Goal: Task Accomplishment & Management: Manage account settings

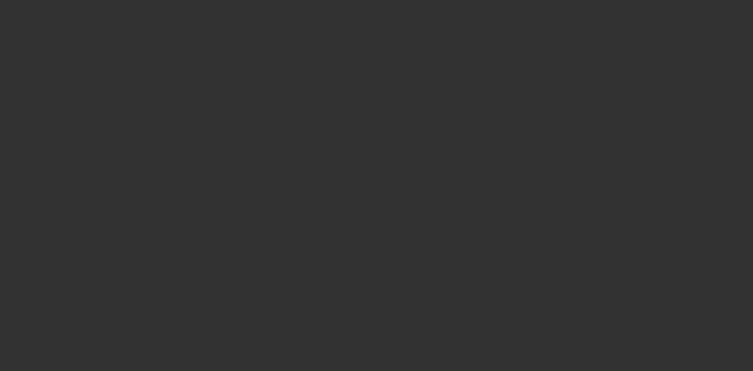
select select "4"
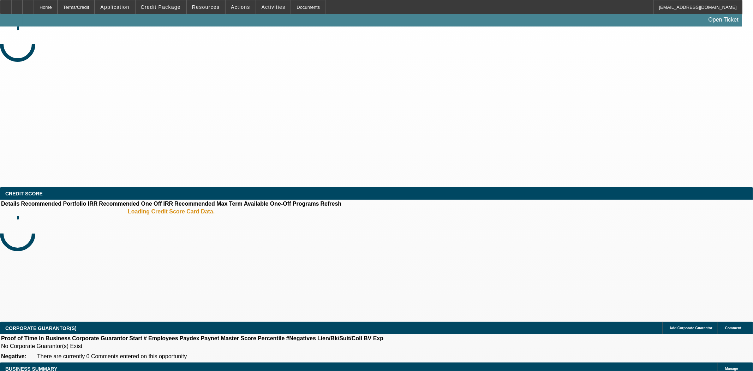
select select "0"
select select "6"
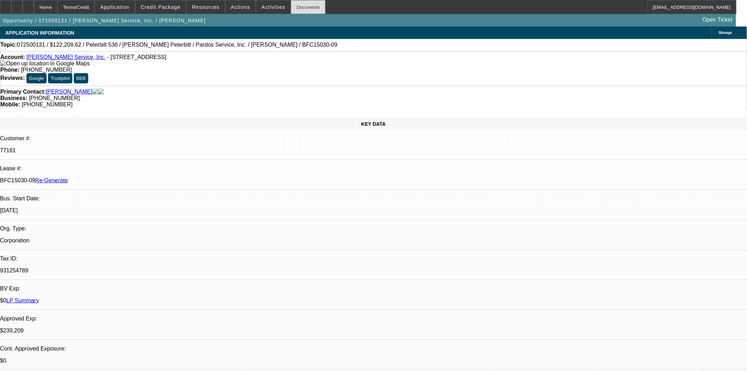
click at [291, 3] on div "Documents" at bounding box center [308, 7] width 35 height 14
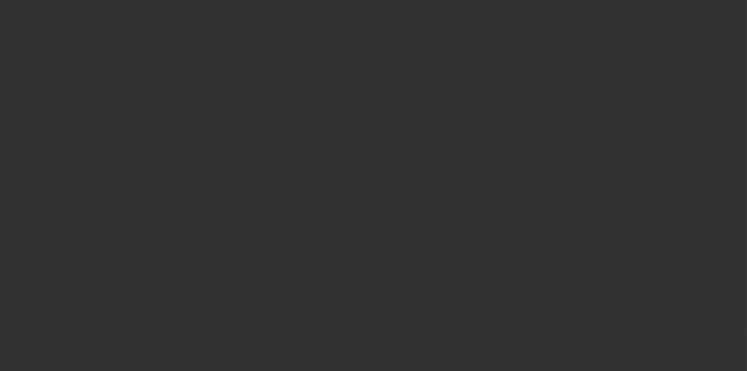
select select "3"
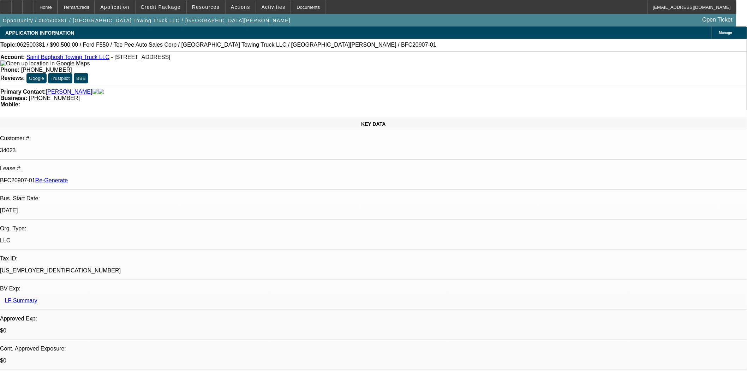
select select "0"
select select "2"
select select "0"
select select "6"
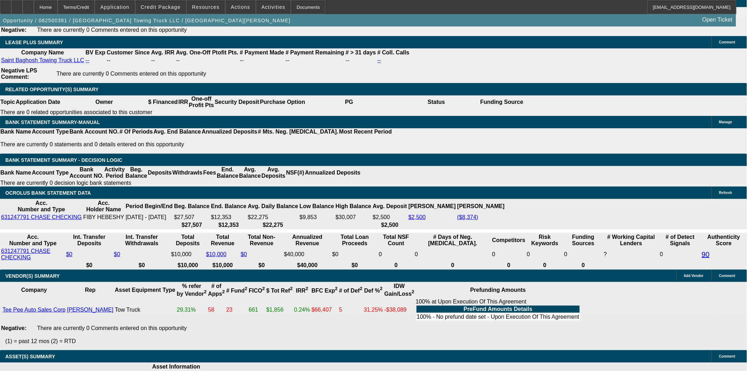
scroll to position [471, 0]
click at [11, 8] on div at bounding box center [5, 7] width 11 height 14
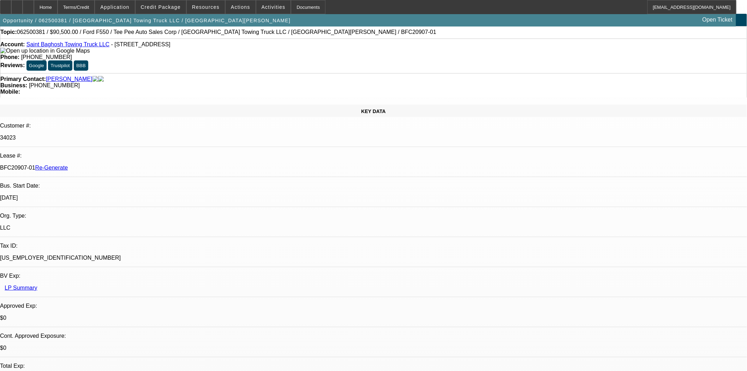
scroll to position [0, 0]
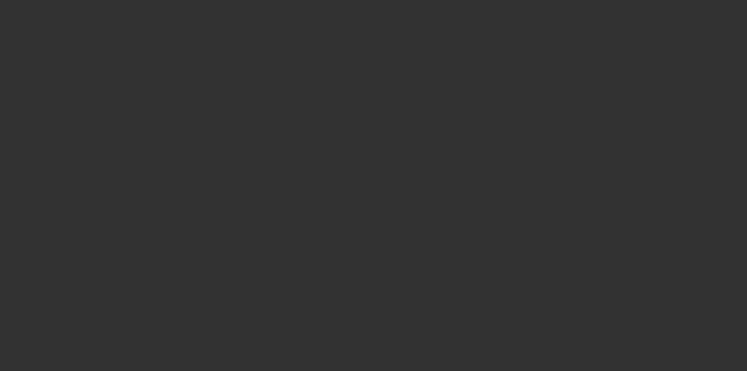
select select "3"
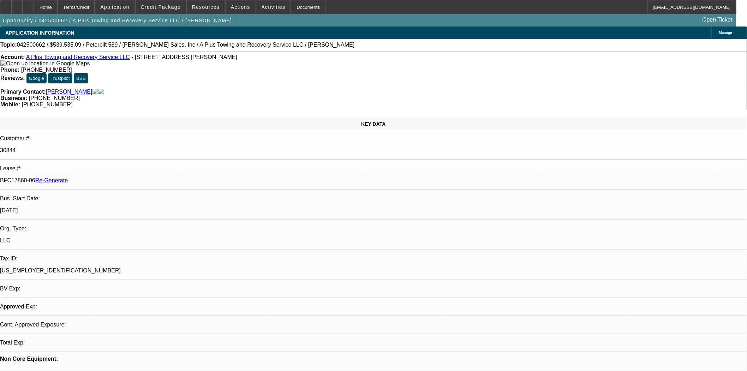
select select "0"
select select "2"
select select "0"
select select "6"
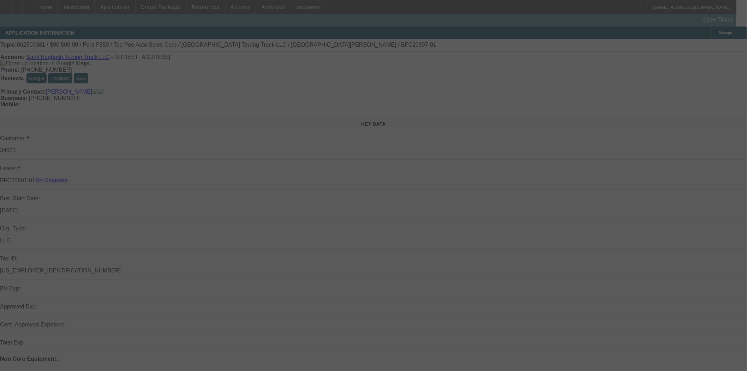
select select "3"
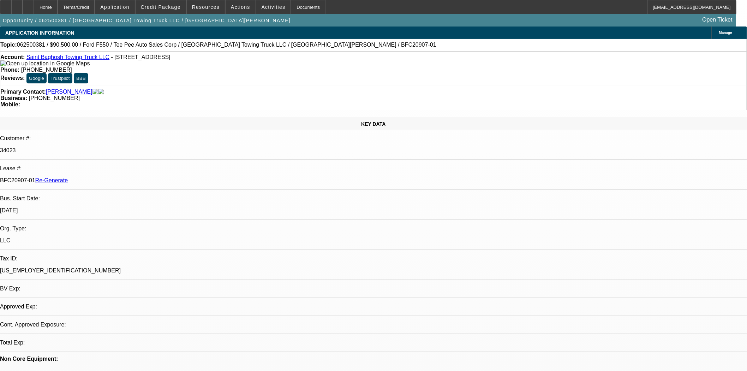
select select "0"
select select "2"
select select "0"
select select "6"
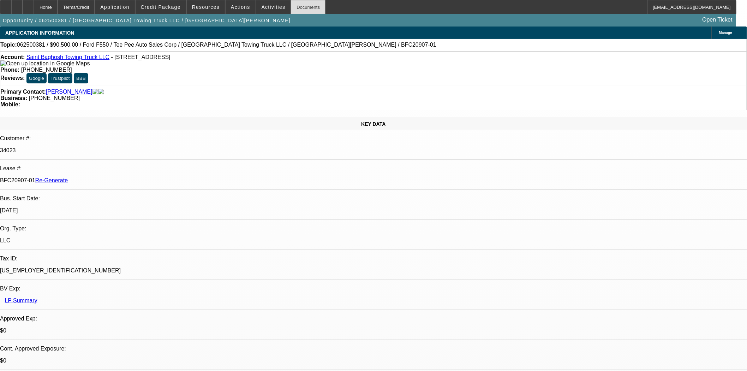
click at [291, 9] on div "Documents" at bounding box center [308, 7] width 35 height 14
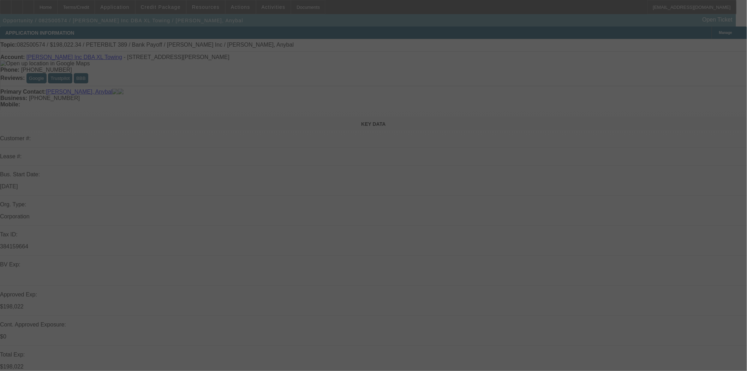
select select "0"
select select "2"
select select "0.15"
select select "16"
select select "0"
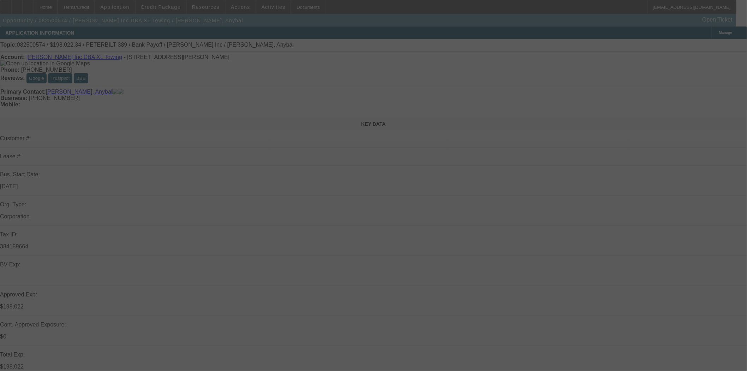
select select "2"
select select "0.15"
select select "16"
select select "0"
select select "2"
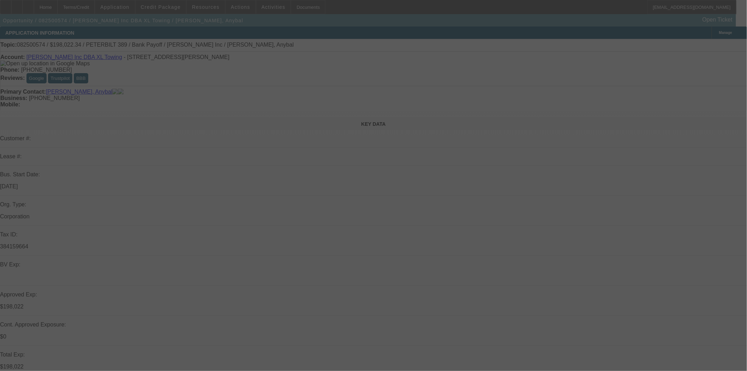
select select "0.15"
select select "4"
select select "0"
select select "2"
select select "0.15"
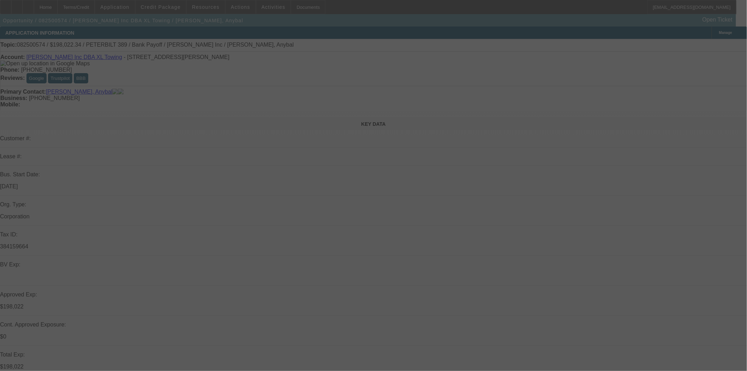
select select "4"
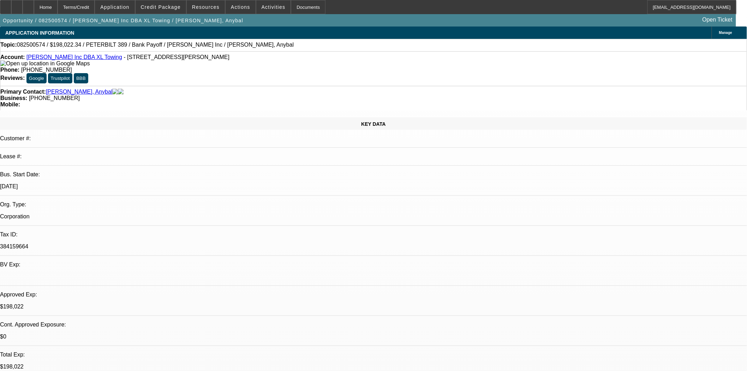
scroll to position [118, 0]
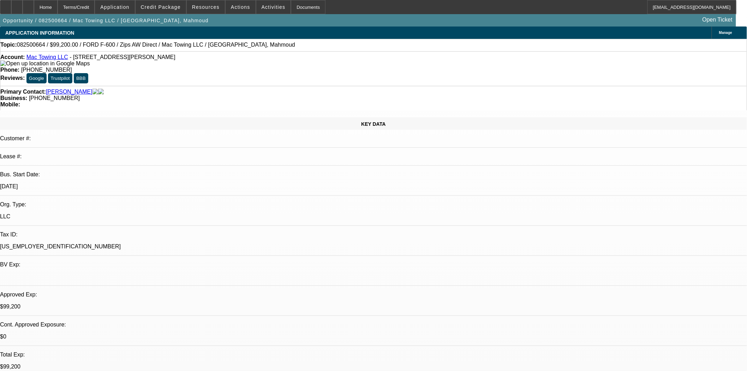
select select "0.2"
select select "2"
select select "0.1"
select select "4"
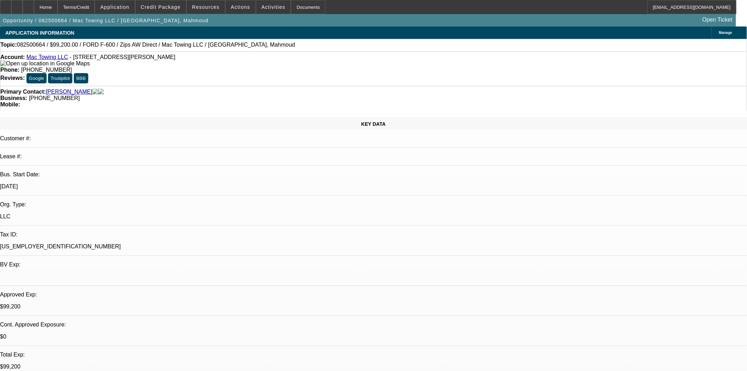
select select "0.2"
select select "2"
select select "0.1"
select select "4"
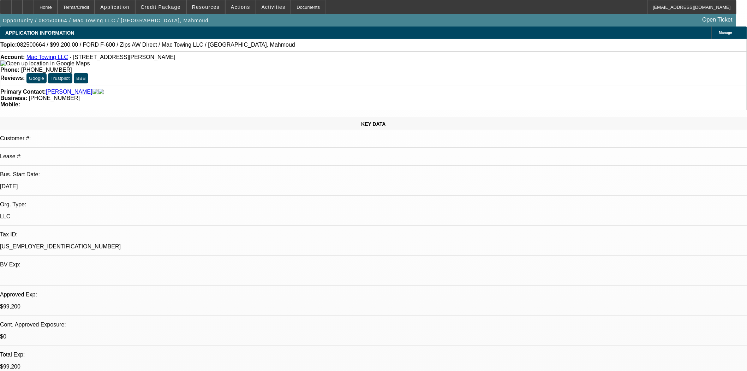
select select "0"
select select "2"
select select "0.1"
select select "4"
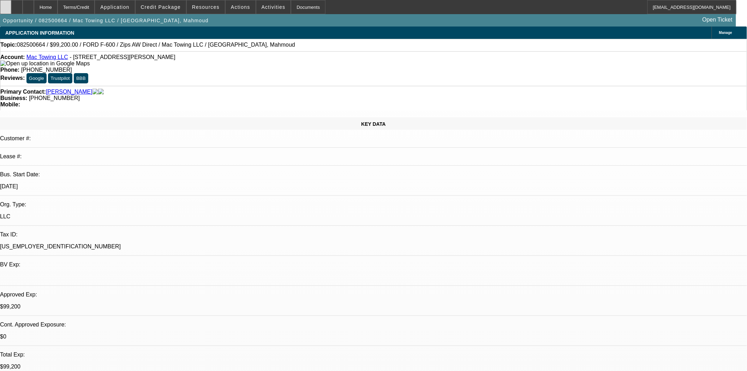
click at [6, 5] on icon at bounding box center [6, 5] width 0 height 0
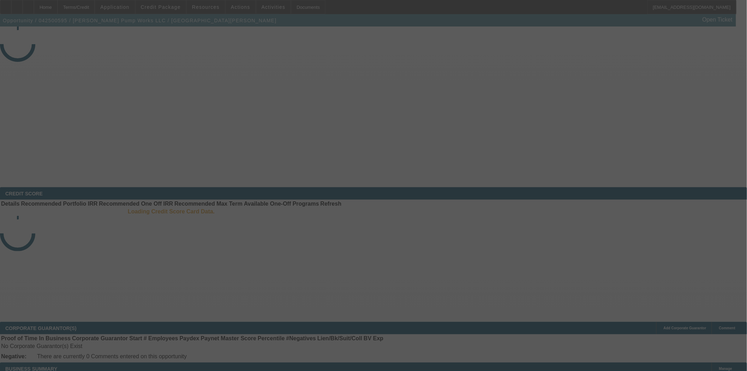
select select "4"
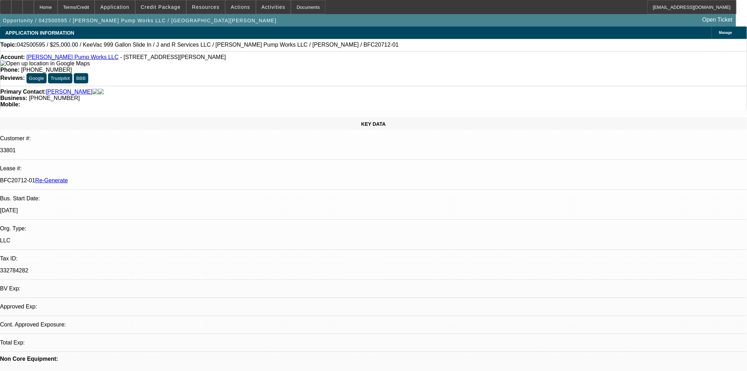
select select "0"
select select "2"
select select "0"
select select "6"
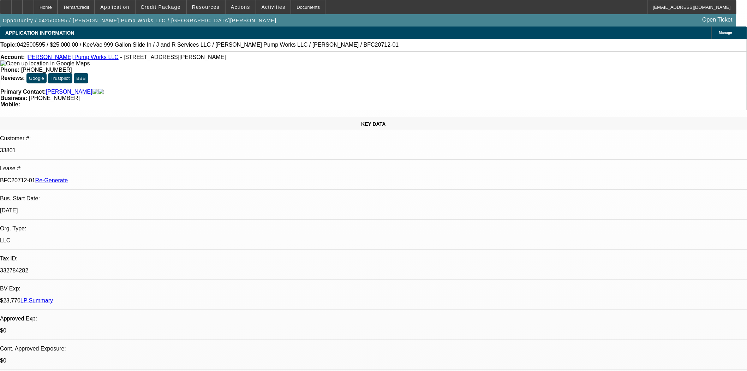
click at [52, 59] on link "Stewart Pump Works LLC" at bounding box center [72, 57] width 92 height 6
click at [262, 8] on span "Activities" at bounding box center [274, 7] width 24 height 6
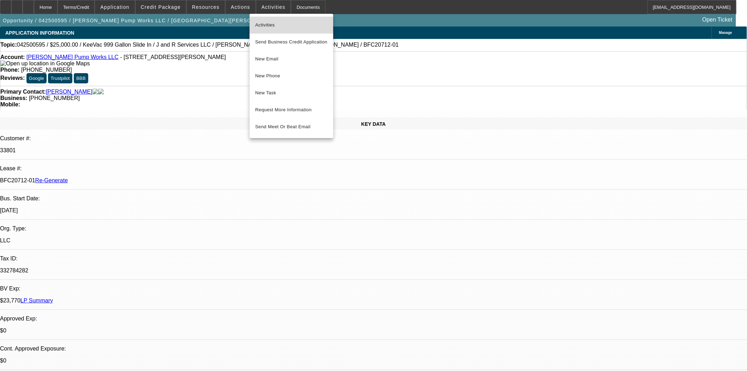
click at [261, 19] on button "Activities" at bounding box center [292, 25] width 84 height 17
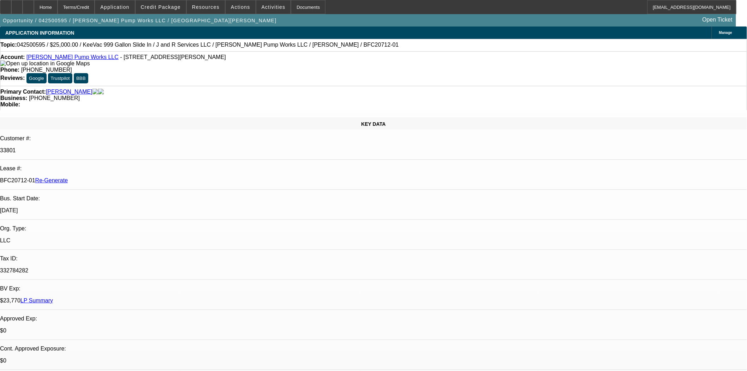
scroll to position [785, 0]
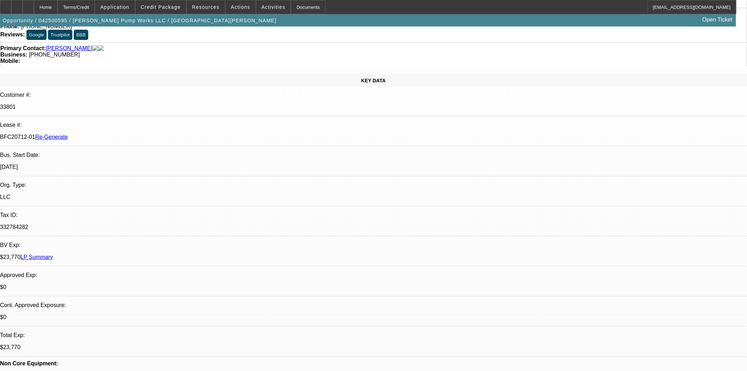
scroll to position [39, 0]
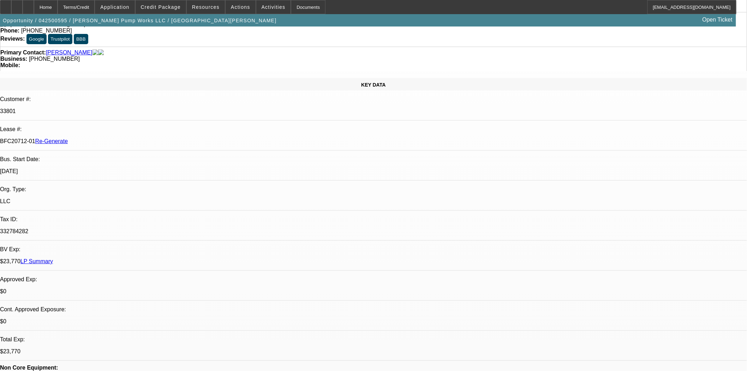
scroll to position [510, 0]
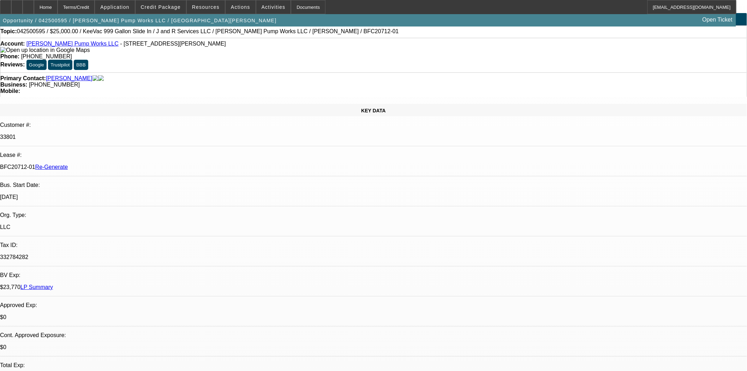
scroll to position [0, 0]
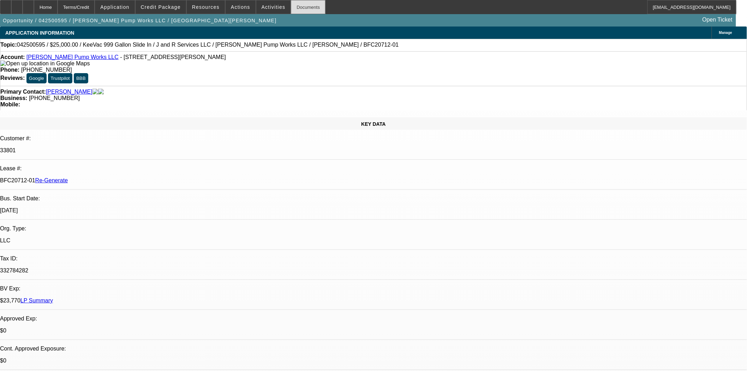
click at [302, 13] on div "Documents" at bounding box center [308, 7] width 35 height 14
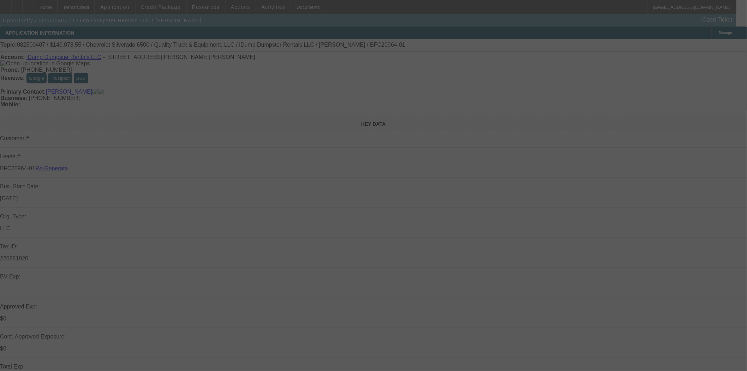
select select "3"
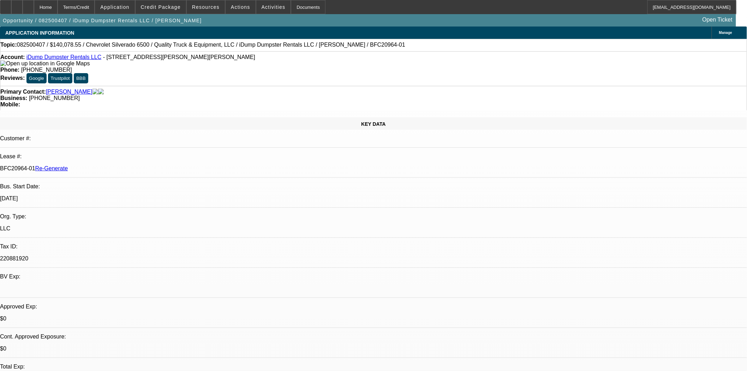
select select "0"
select select "6"
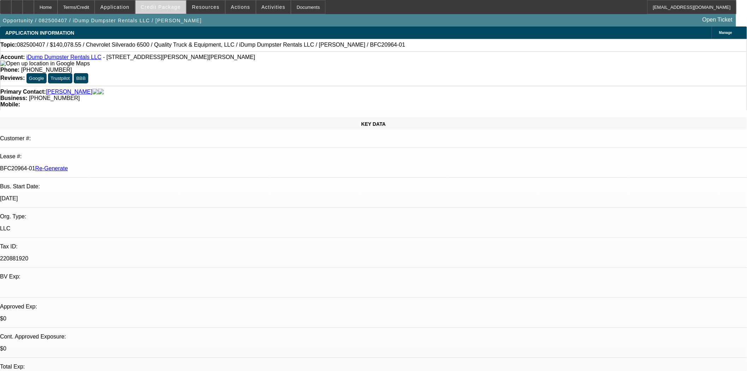
click at [164, 12] on span at bounding box center [161, 7] width 51 height 17
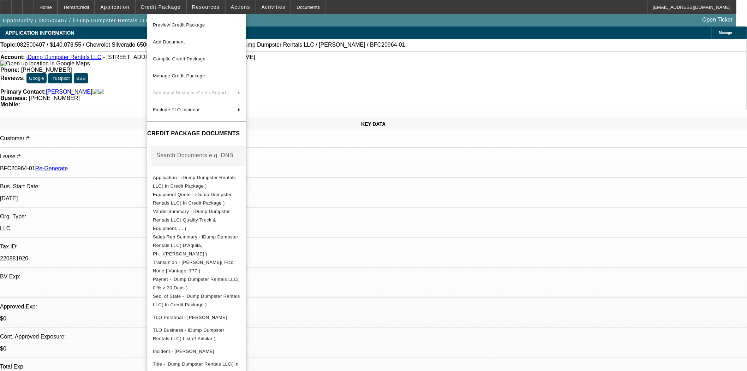
click at [175, 22] on span "Preview Credit Package" at bounding box center [197, 25] width 88 height 8
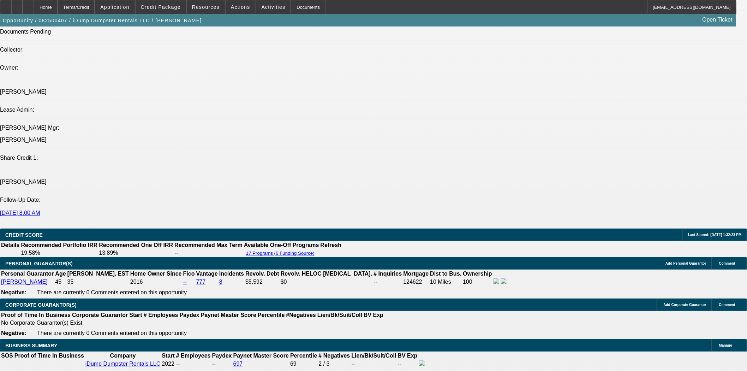
scroll to position [942, 0]
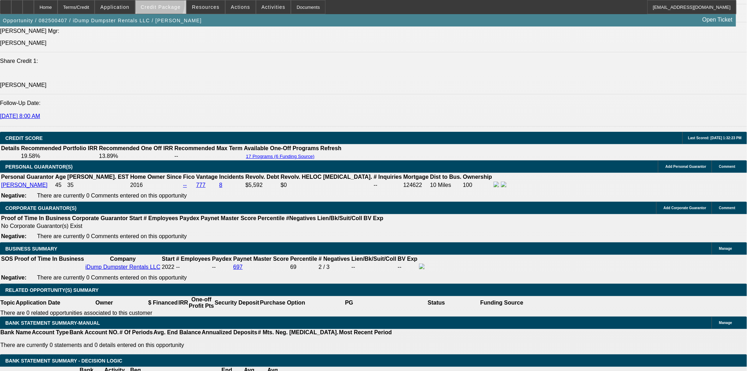
click at [171, 5] on span "Credit Package" at bounding box center [161, 7] width 40 height 6
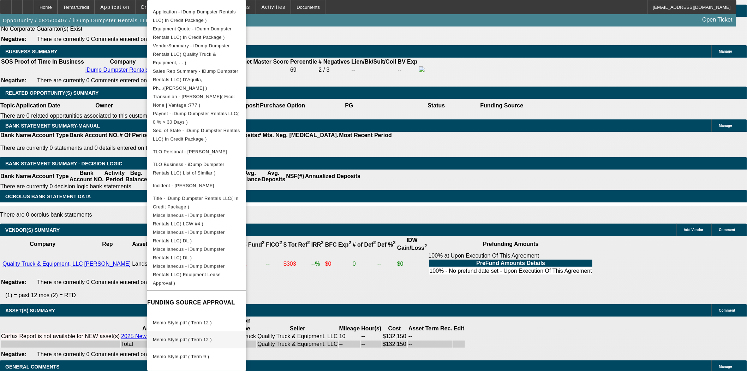
scroll to position [1180, 0]
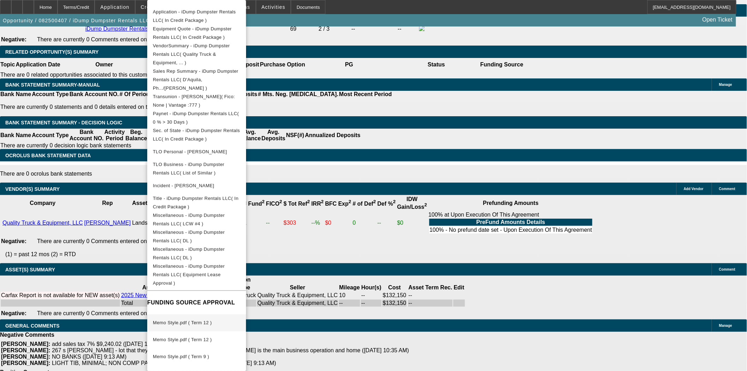
click at [199, 320] on span "Memo Style.pdf ( Term 12 )" at bounding box center [182, 322] width 59 height 5
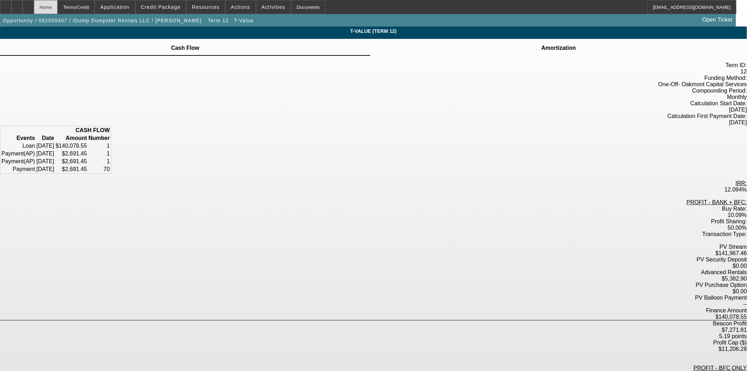
click at [58, 5] on div "Home" at bounding box center [46, 7] width 24 height 14
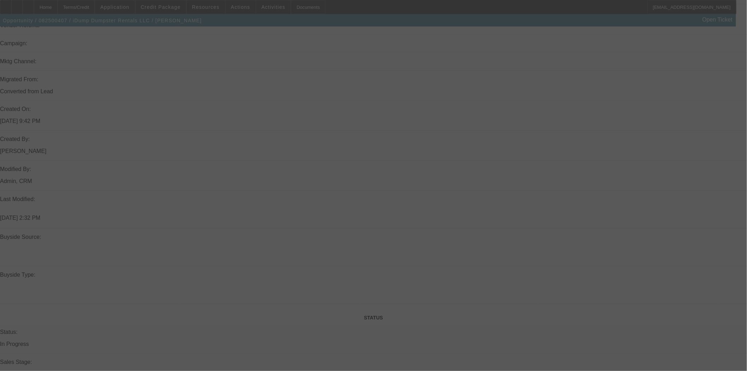
select select "3"
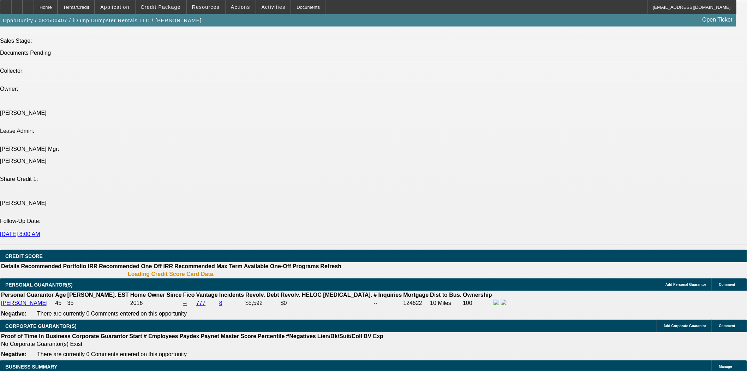
scroll to position [893, 0]
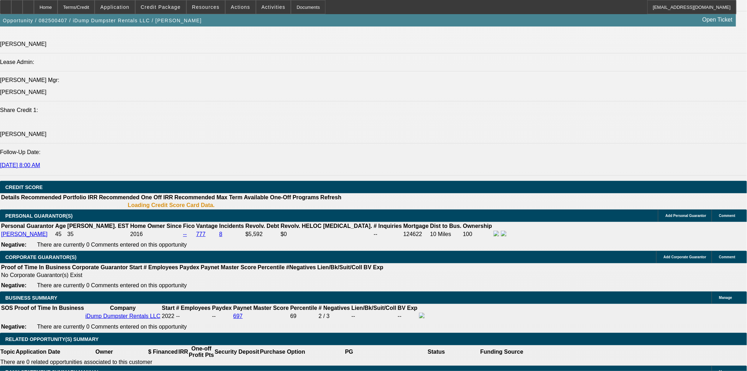
select select "0"
select select "6"
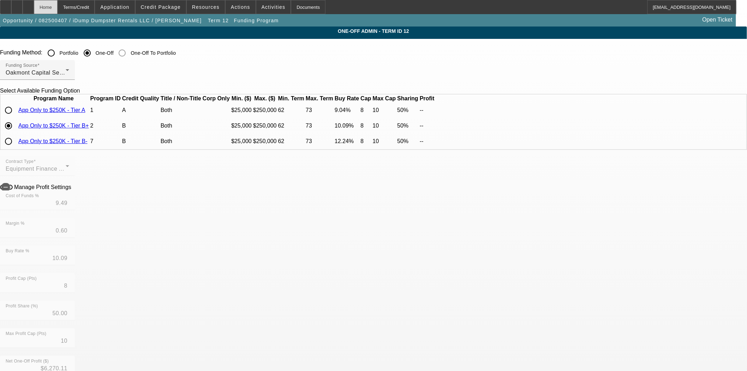
click at [55, 7] on div "Home" at bounding box center [46, 7] width 24 height 14
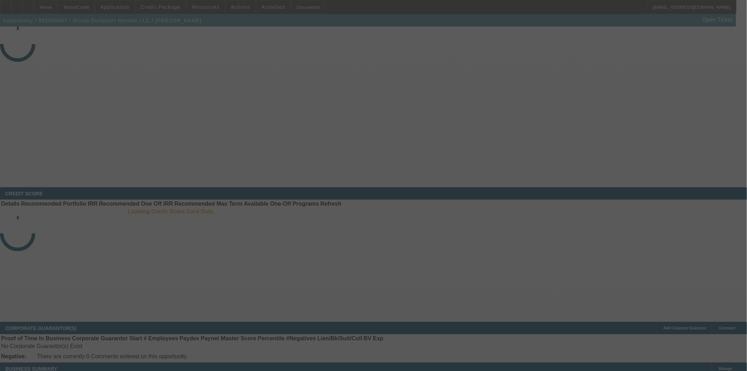
select select "3"
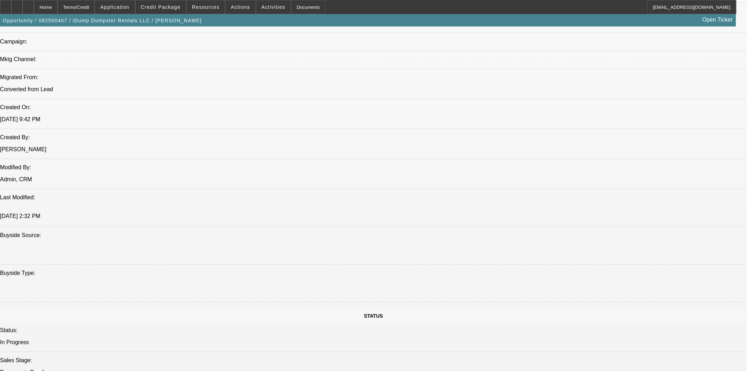
select select "0"
select select "6"
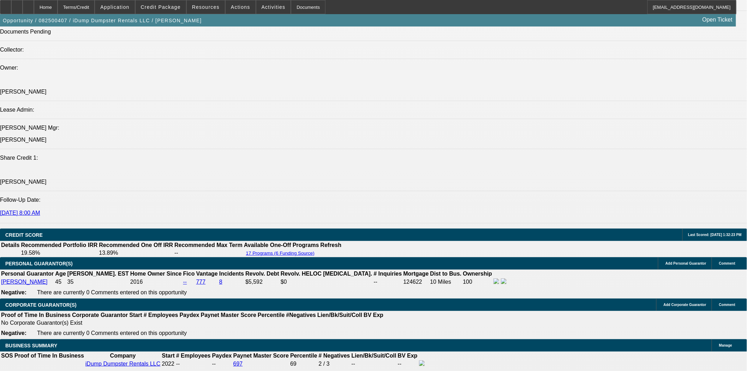
scroll to position [902, 0]
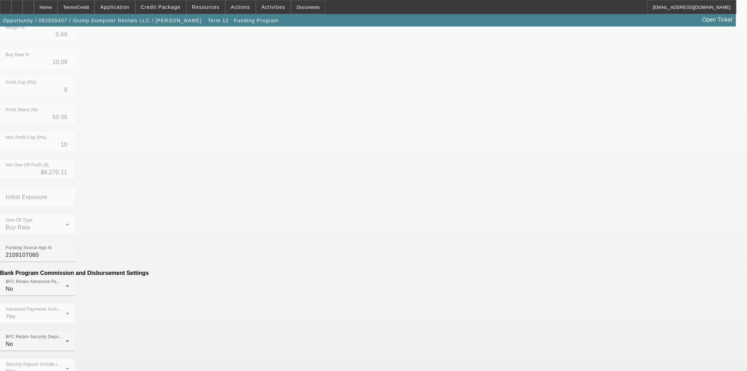
scroll to position [245, 0]
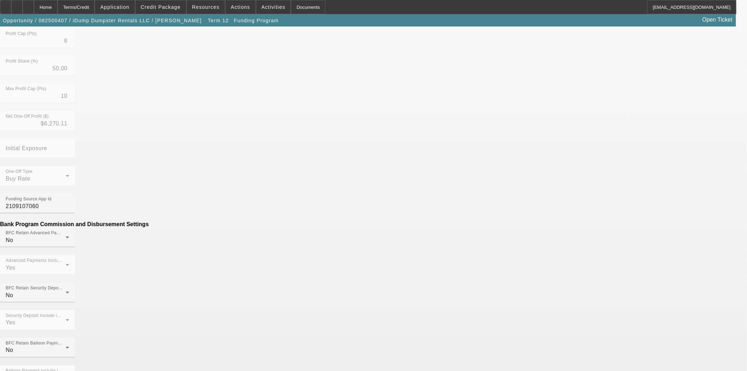
drag, startPoint x: 217, startPoint y: 219, endPoint x: 369, endPoint y: 220, distance: 151.5
drag, startPoint x: 221, startPoint y: 224, endPoint x: 331, endPoint y: 224, distance: 110.2
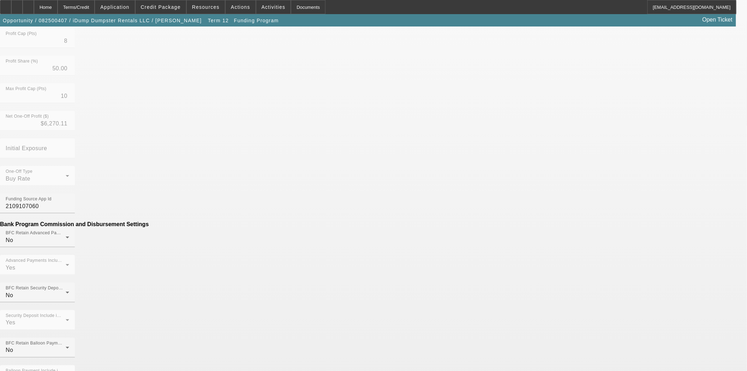
type input "($149.00)"
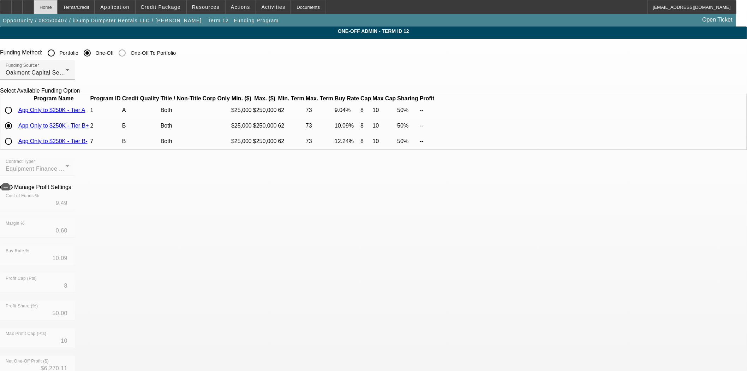
click at [58, 1] on div "Home" at bounding box center [46, 7] width 24 height 14
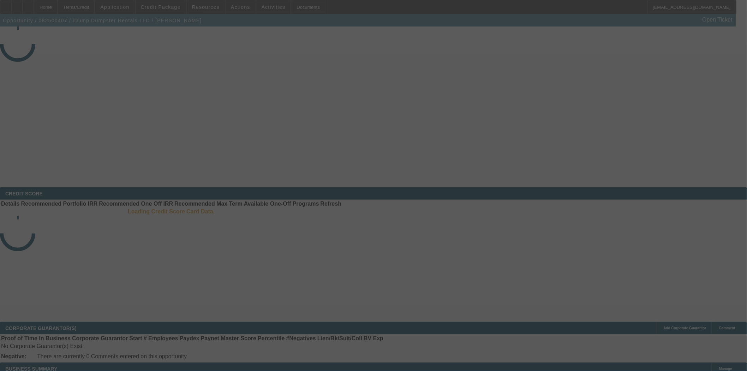
select select "3"
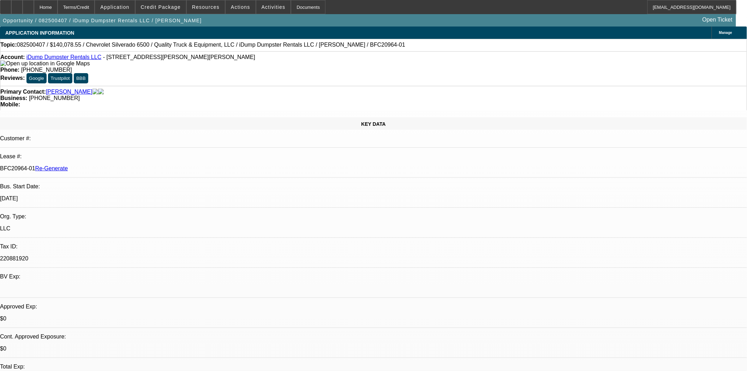
select select "0"
select select "6"
click at [228, 5] on span at bounding box center [241, 7] width 30 height 17
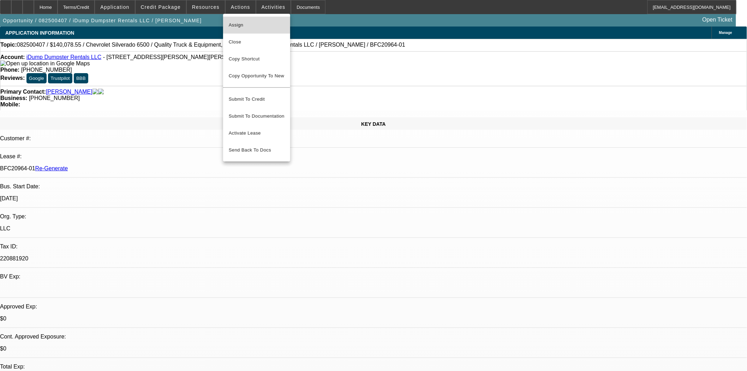
click at [236, 22] on span "Assign" at bounding box center [257, 25] width 56 height 8
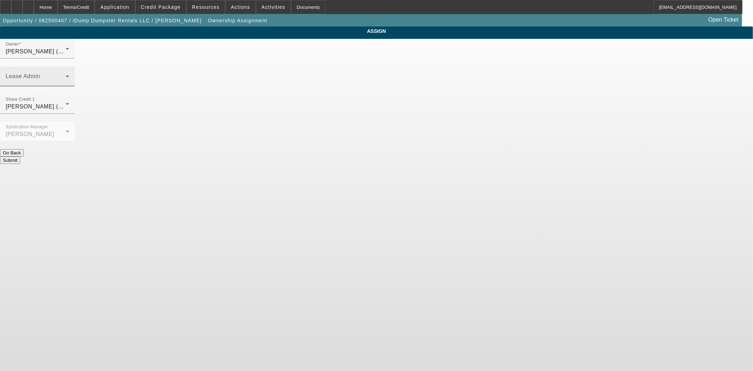
click at [66, 75] on span at bounding box center [36, 79] width 60 height 8
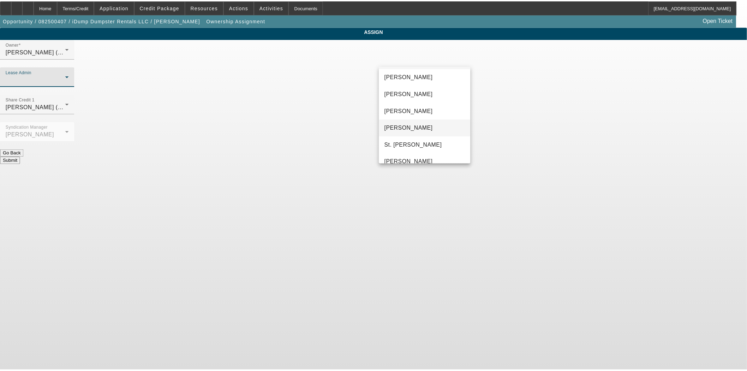
scroll to position [27, 0]
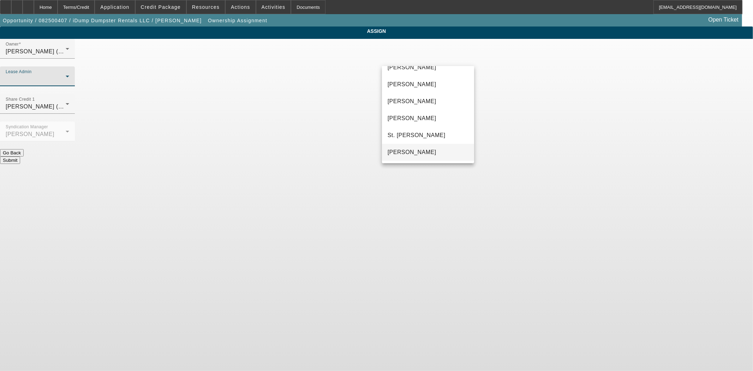
click at [414, 149] on span "[PERSON_NAME]" at bounding box center [412, 152] width 49 height 8
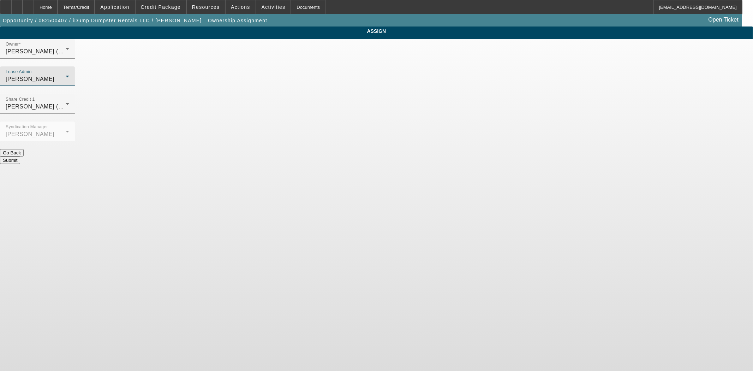
click at [20, 156] on button "Submit" at bounding box center [10, 159] width 20 height 7
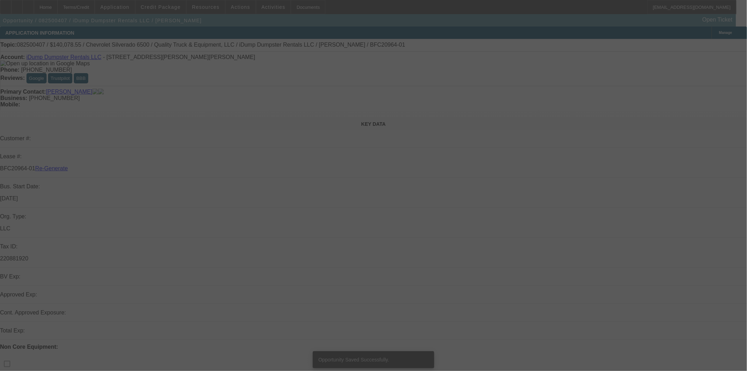
select select "3"
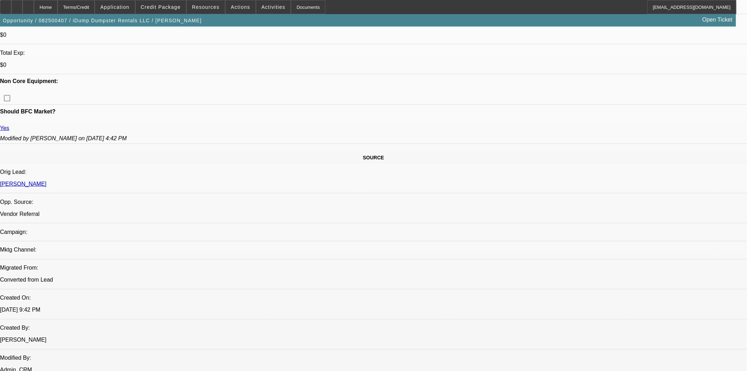
select select "0"
select select "6"
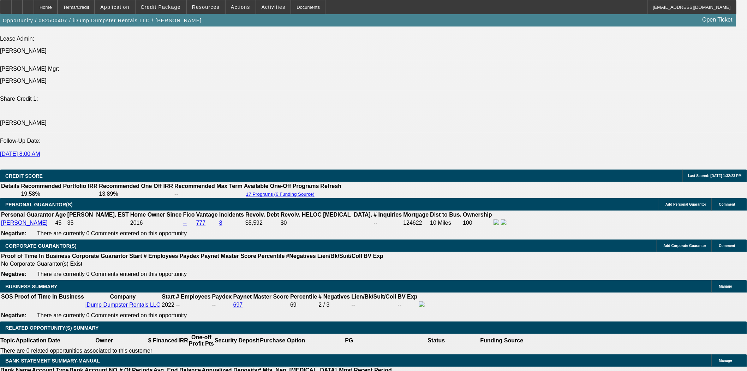
scroll to position [785, 0]
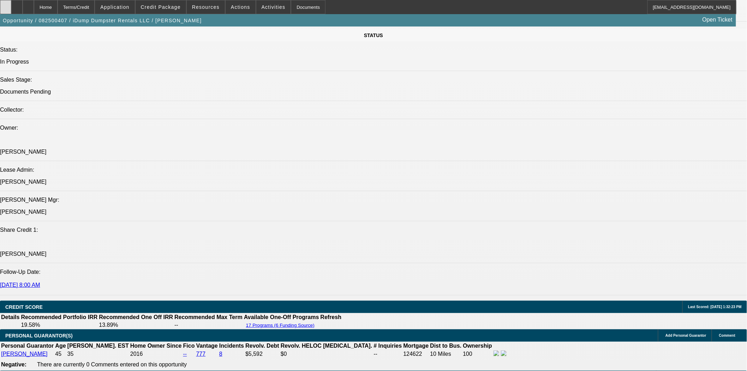
click at [6, 5] on icon at bounding box center [6, 5] width 0 height 0
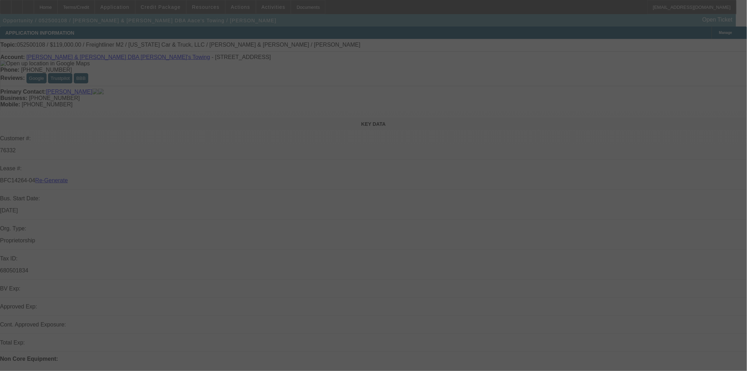
select select "3"
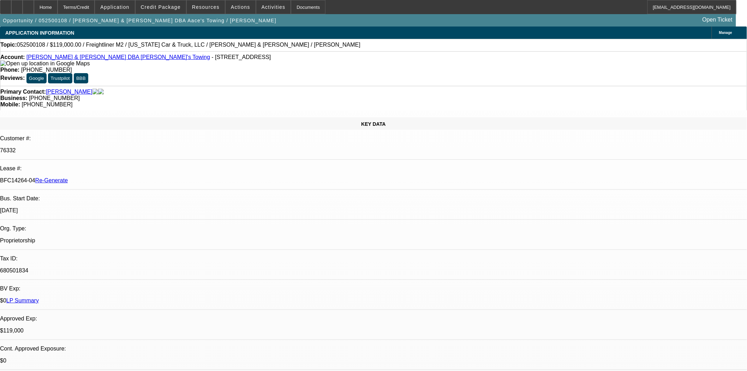
select select "0"
select select "2"
select select "0.1"
select select "4"
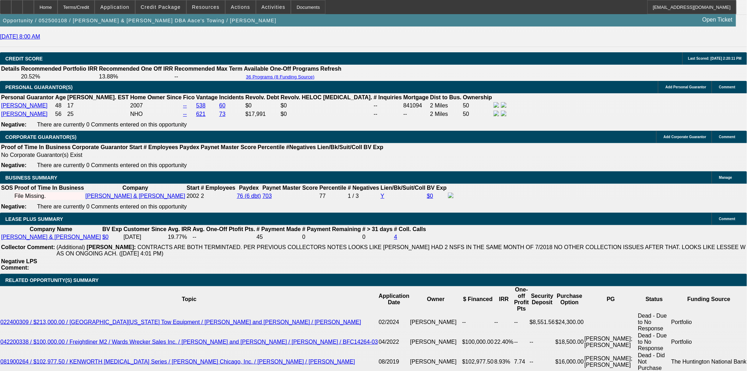
scroll to position [1020, 0]
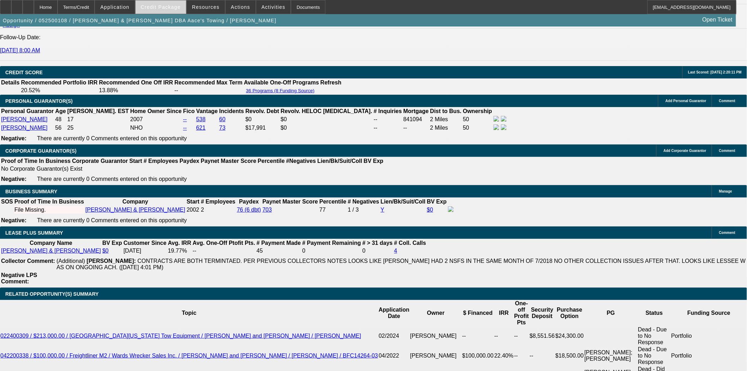
click at [165, 5] on span "Credit Package" at bounding box center [161, 7] width 40 height 6
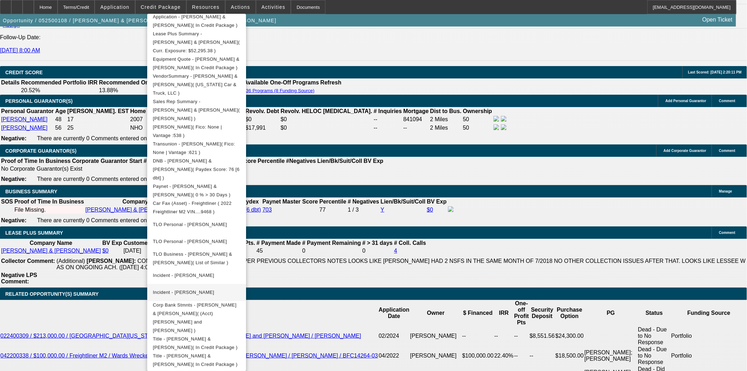
scroll to position [175, 0]
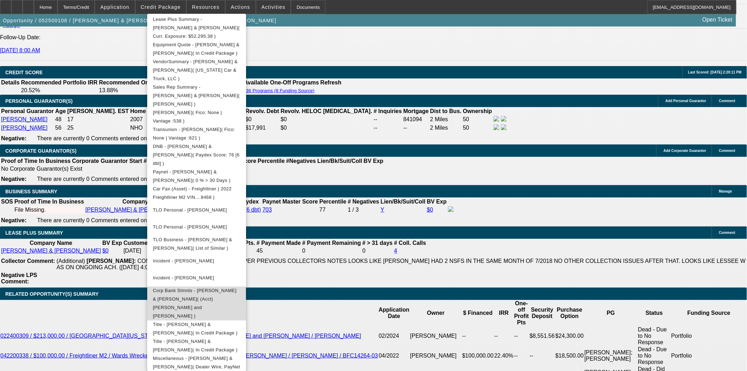
click at [211, 288] on span "Corp Bank Stmnts - Christina & Alonso Rivera( (Acct) Christina and Alonso River…" at bounding box center [195, 303] width 84 height 31
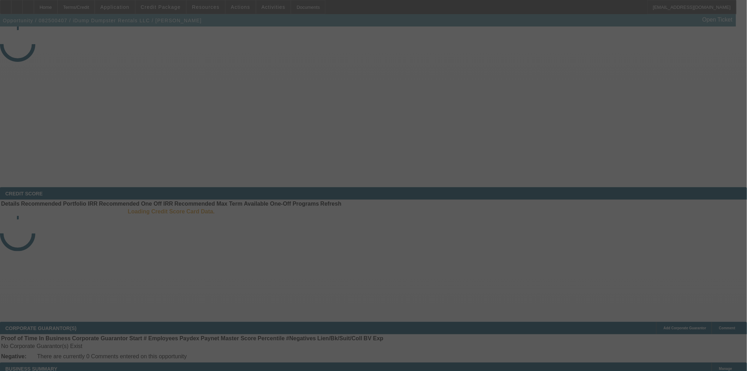
select select "3"
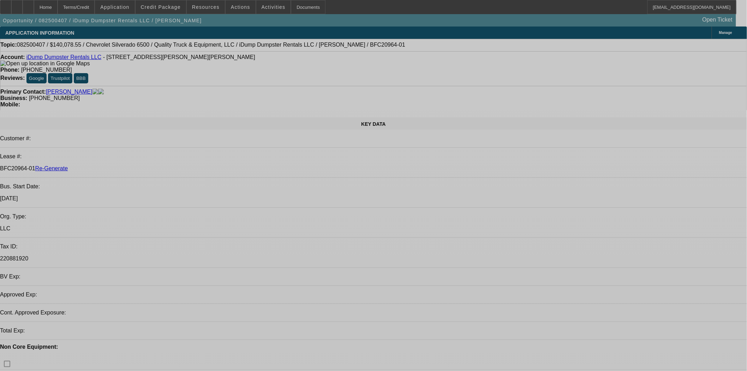
select select "0"
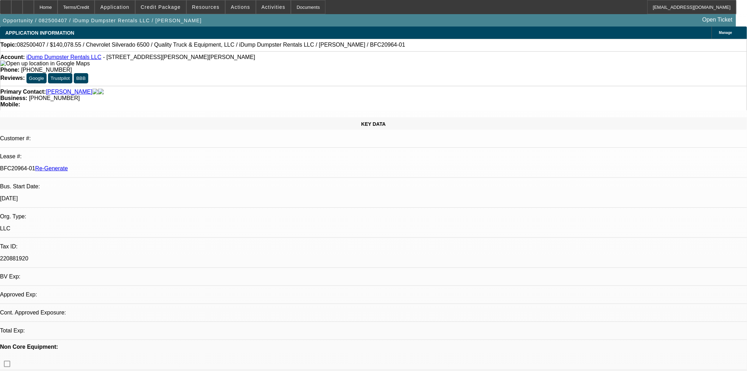
select select "0"
select select "6"
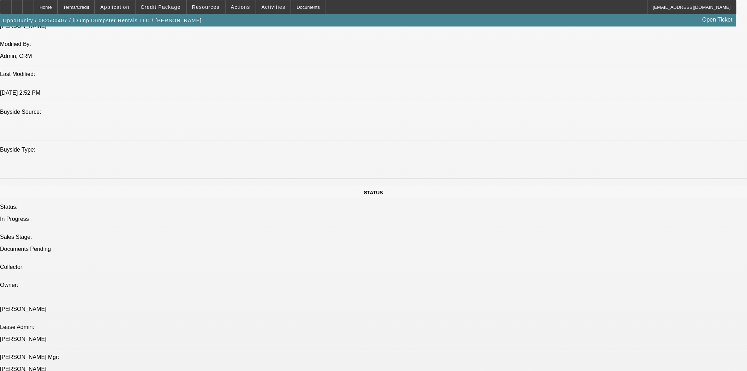
scroll to position [942, 0]
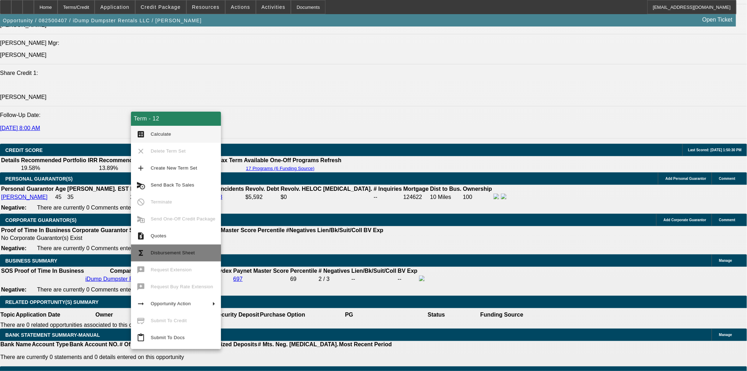
click at [174, 249] on span "Disbursement Sheet" at bounding box center [183, 253] width 65 height 8
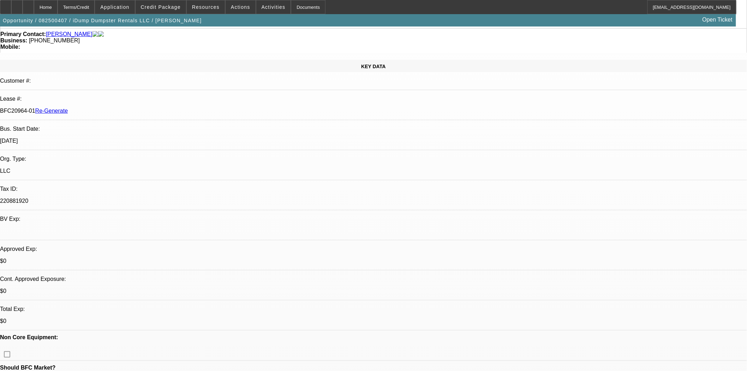
scroll to position [0, 0]
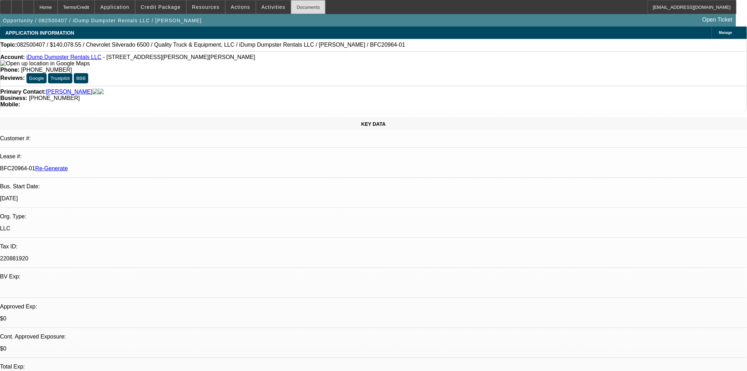
click at [294, 10] on div "Documents" at bounding box center [308, 7] width 35 height 14
click at [156, 8] on span "Credit Package" at bounding box center [161, 7] width 40 height 6
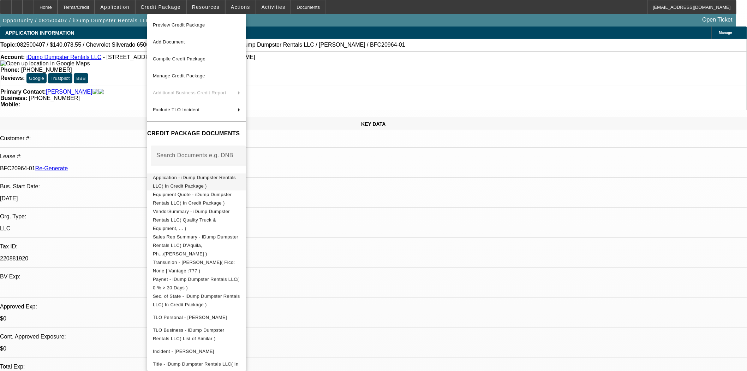
click at [184, 173] on button "Application - iDump Dumpster Rentals LLC( In Credit Package )" at bounding box center [196, 181] width 99 height 17
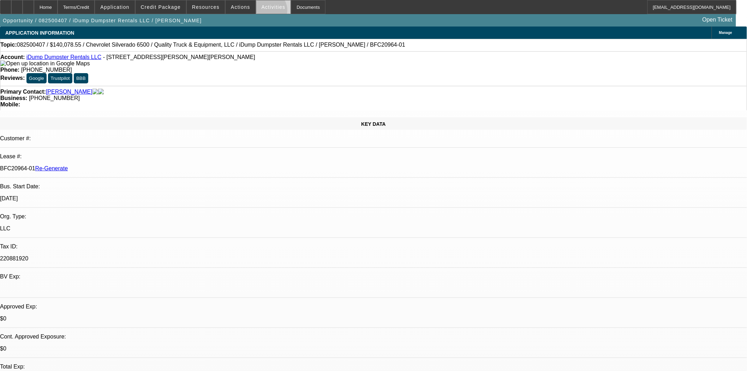
click at [261, 12] on span at bounding box center [273, 7] width 35 height 17
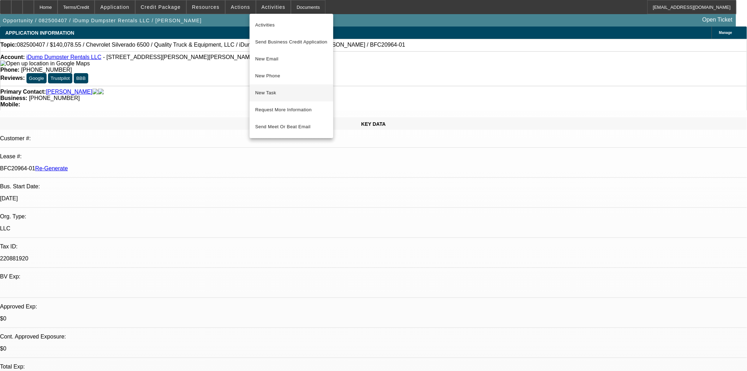
click at [274, 94] on span "New Task" at bounding box center [291, 93] width 72 height 8
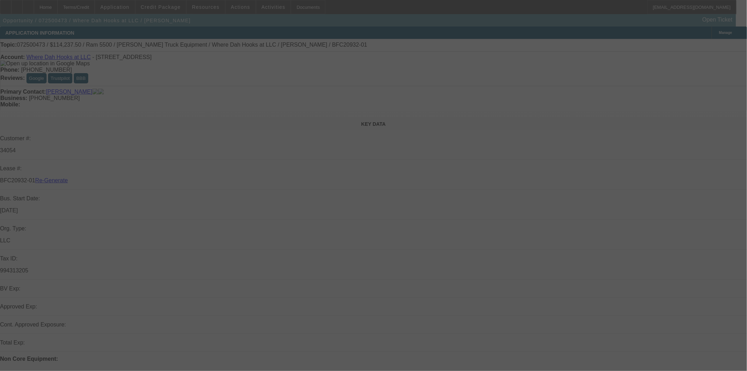
select select "4"
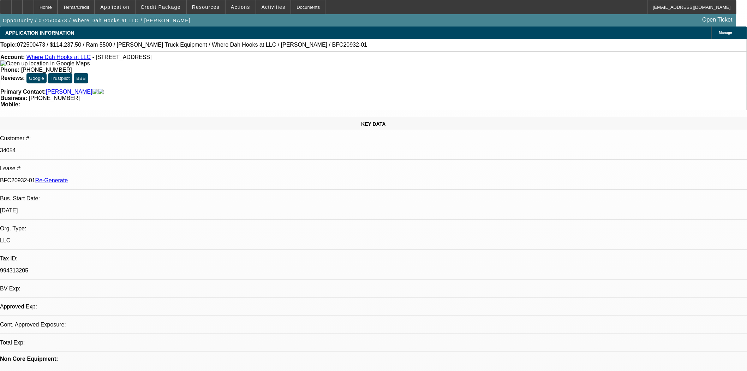
select select "0"
select select "2"
select select "0.1"
select select "4"
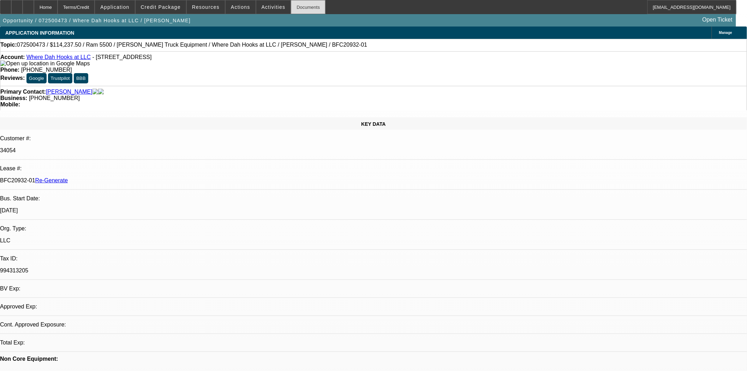
click at [297, 5] on div "Documents" at bounding box center [308, 7] width 35 height 14
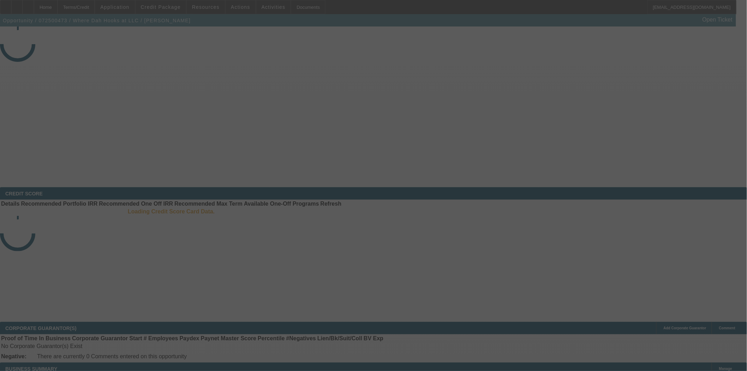
select select "4"
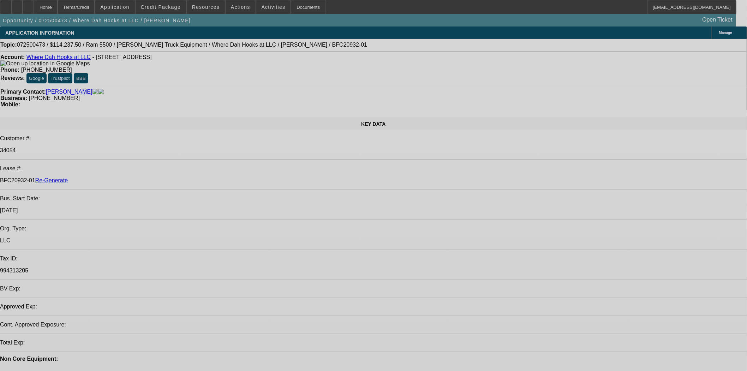
select select "0"
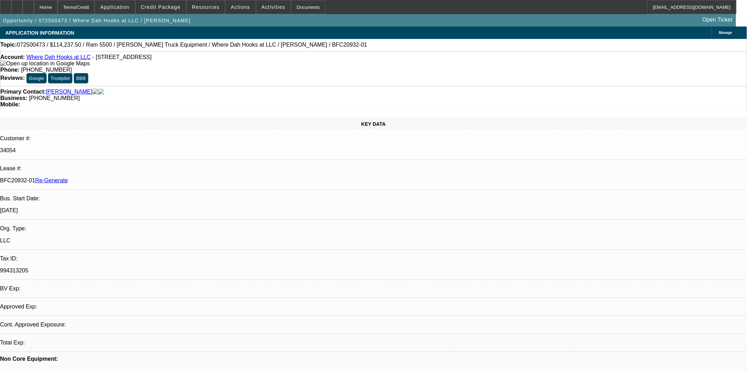
select select "0"
select select "2"
select select "0.1"
select select "4"
click at [300, 12] on div "Documents" at bounding box center [308, 7] width 35 height 14
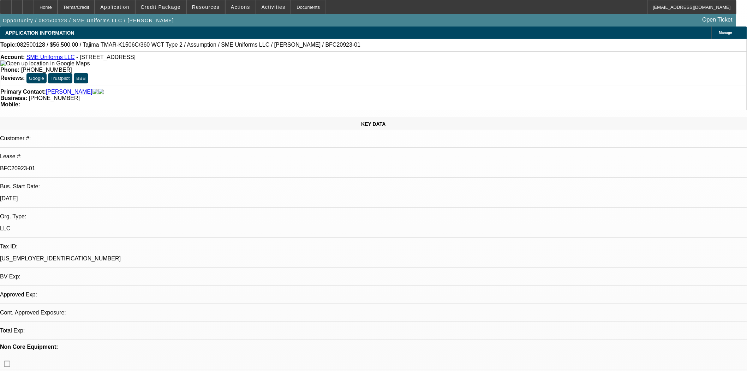
select select "0"
select select "2"
select select "0"
select select "6"
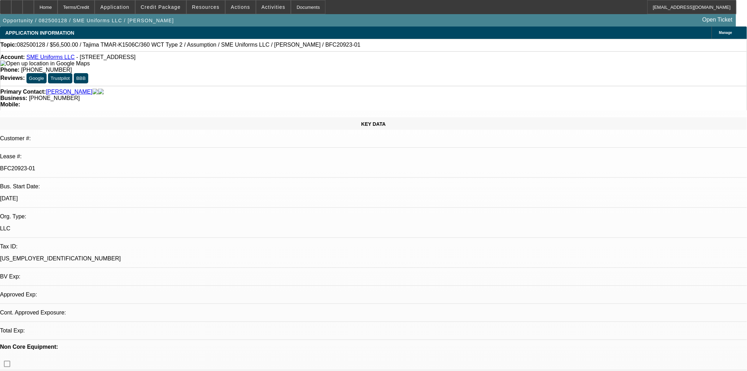
select select "0"
select select "2"
select select "0.1"
select select "4"
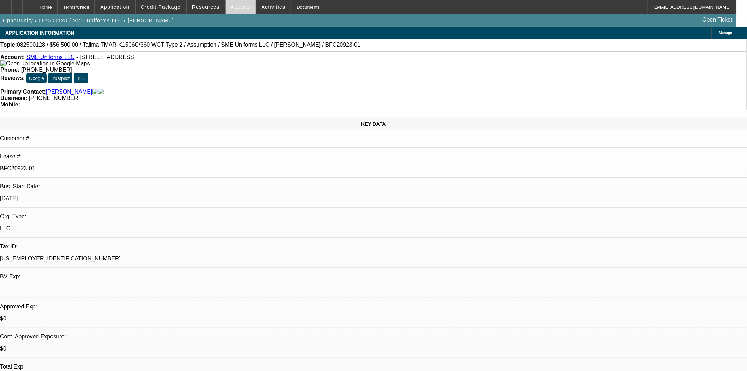
click at [240, 9] on span "Actions" at bounding box center [240, 7] width 19 height 6
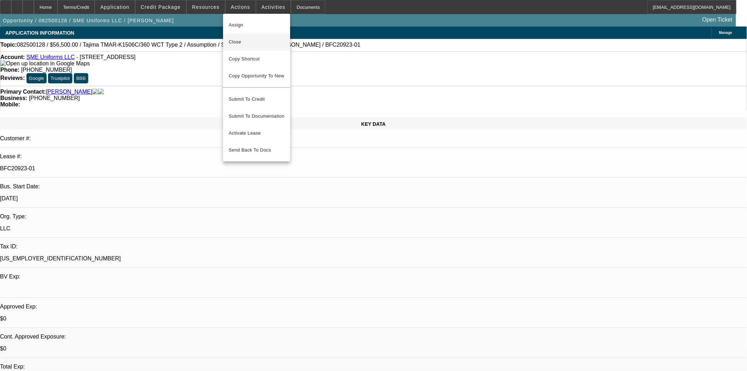
click at [238, 44] on span "Close" at bounding box center [257, 42] width 56 height 8
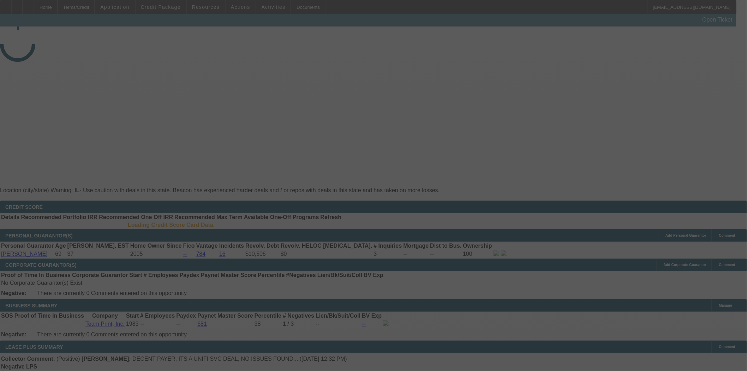
select select "3"
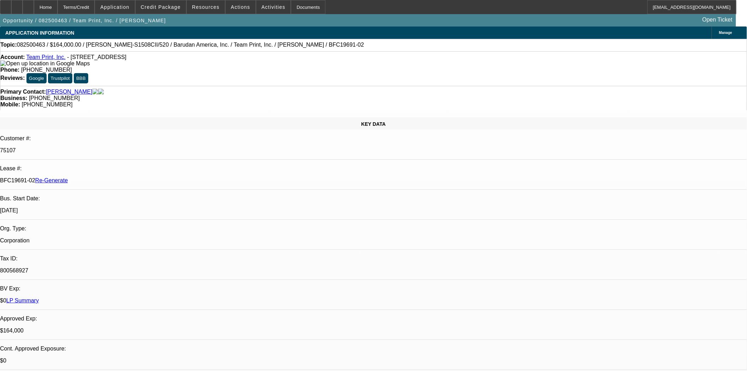
select select "0"
click at [177, 6] on span "Credit Package" at bounding box center [161, 7] width 40 height 6
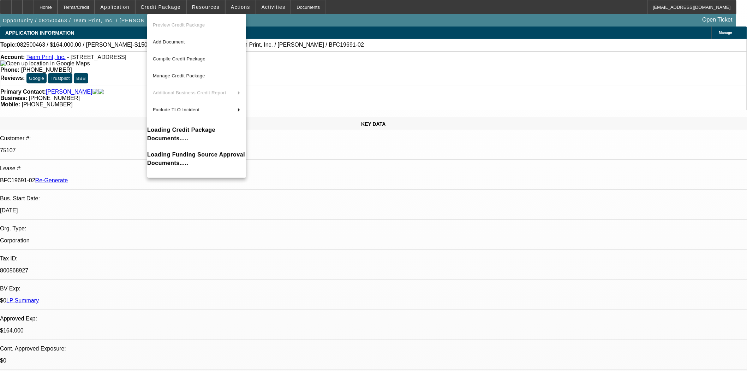
select select "1"
select select "2"
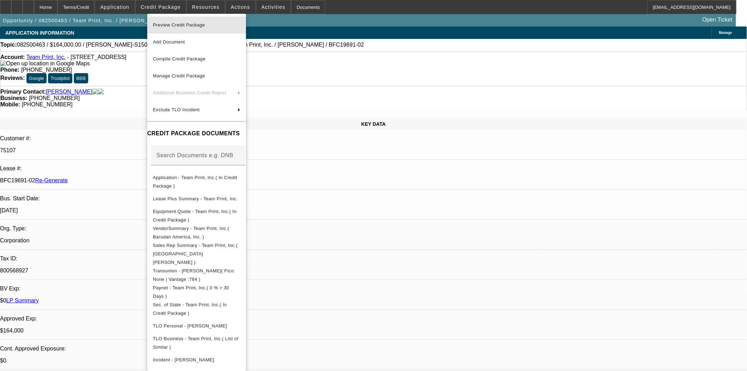
click at [193, 26] on span "Preview Credit Package" at bounding box center [179, 24] width 52 height 5
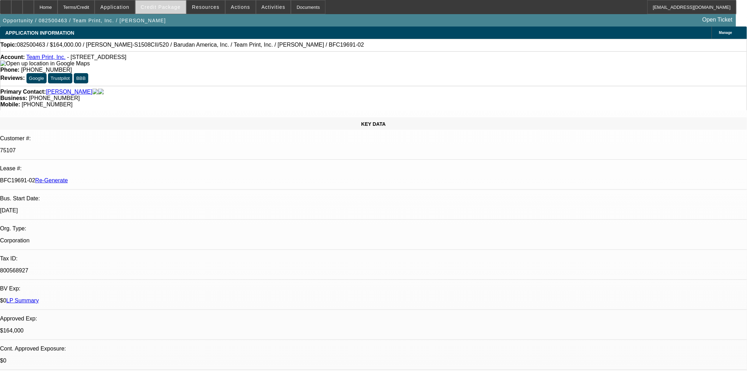
click at [168, 4] on span "Credit Package" at bounding box center [161, 7] width 40 height 6
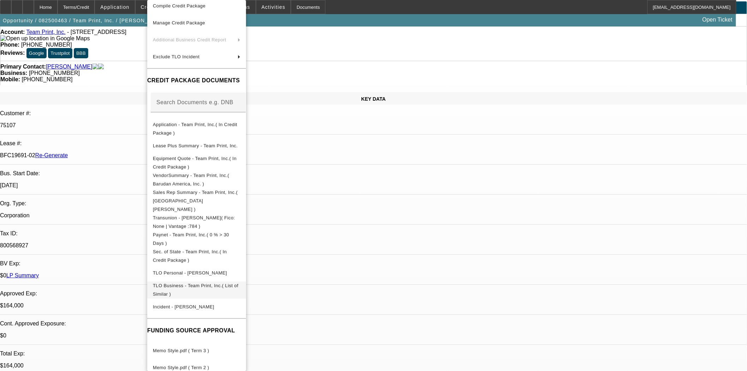
scroll to position [314, 0]
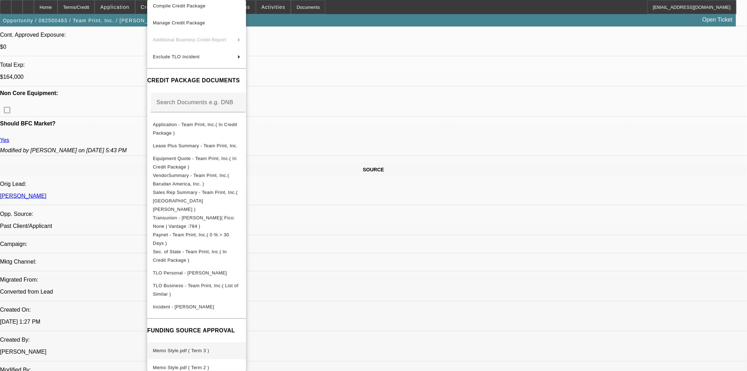
click at [194, 348] on span "Memo Style.pdf ( Term 3 )" at bounding box center [181, 350] width 56 height 5
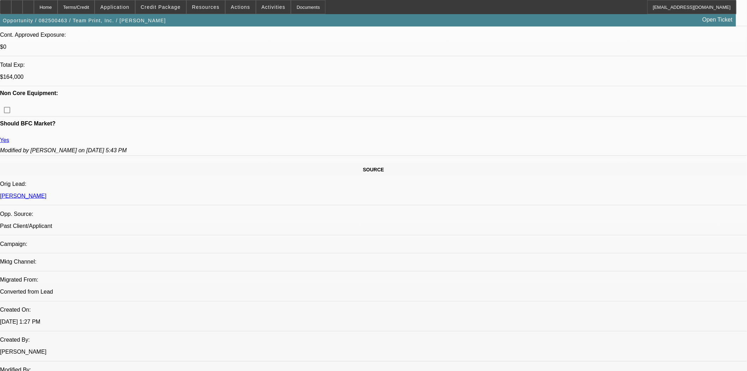
click at [10, 4] on div at bounding box center [5, 7] width 11 height 14
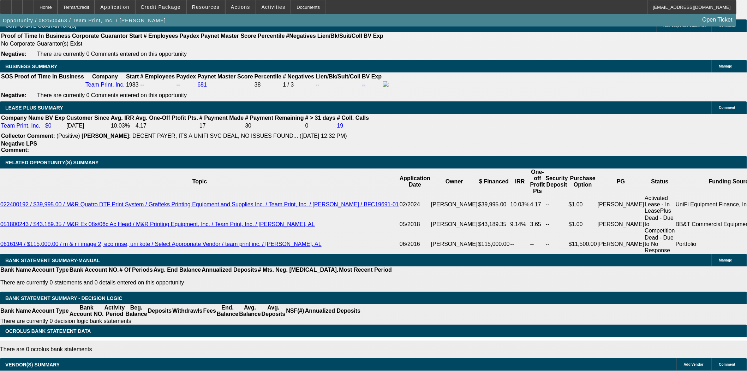
scroll to position [1206, 0]
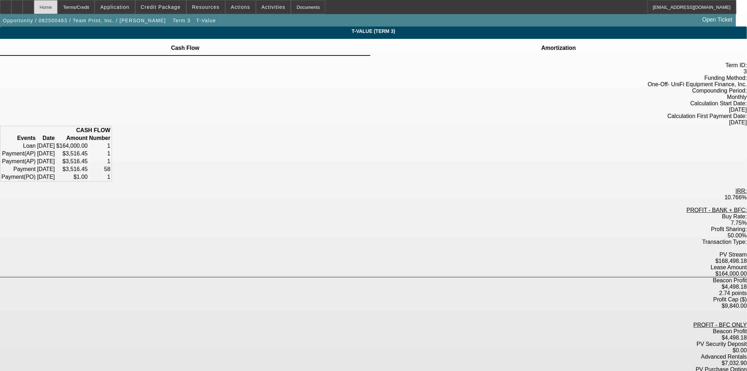
click at [58, 4] on div "Home" at bounding box center [46, 7] width 24 height 14
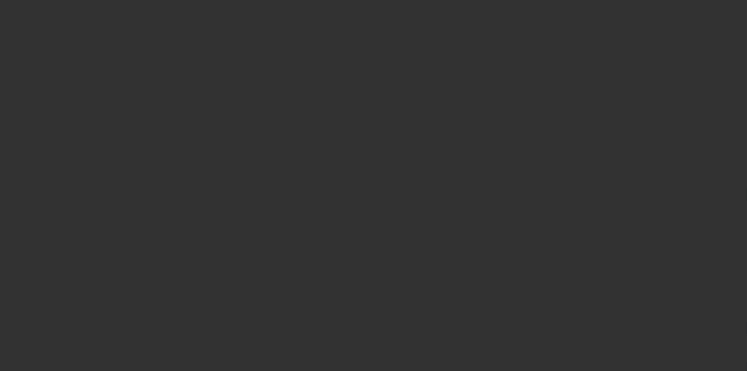
select select "3"
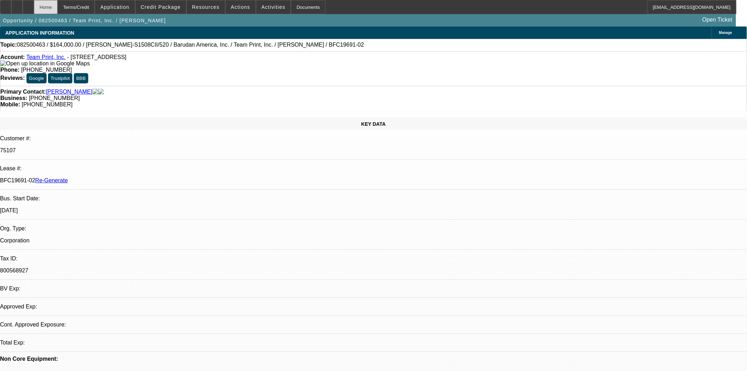
select select "0"
select select "2"
click at [231, 6] on span "Actions" at bounding box center [240, 7] width 19 height 6
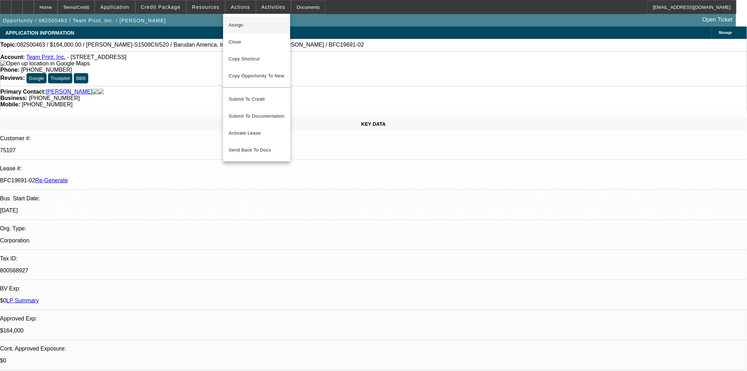
click at [241, 23] on span "Assign" at bounding box center [257, 25] width 56 height 8
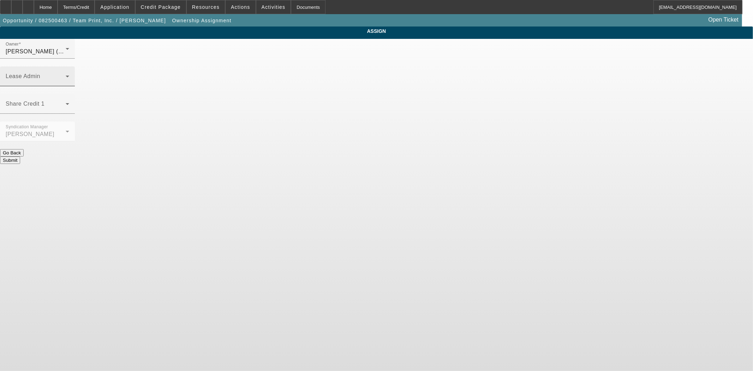
click at [69, 66] on div "Lease Admin" at bounding box center [38, 76] width 64 height 20
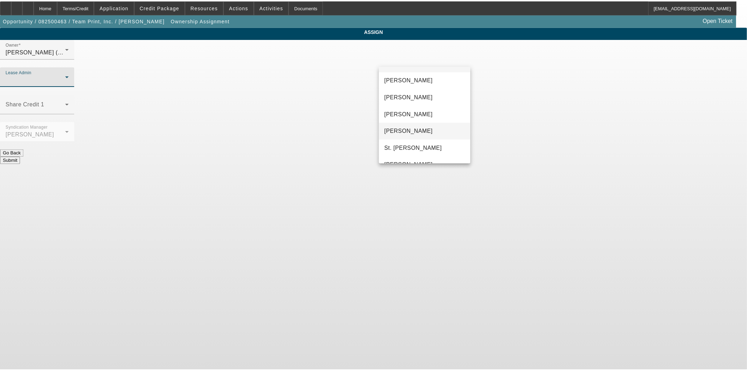
scroll to position [27, 0]
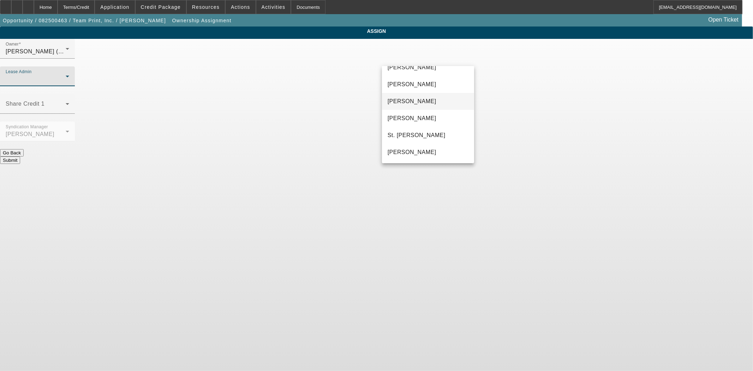
click at [411, 97] on span "Gonzalez, Amanda" at bounding box center [412, 101] width 49 height 8
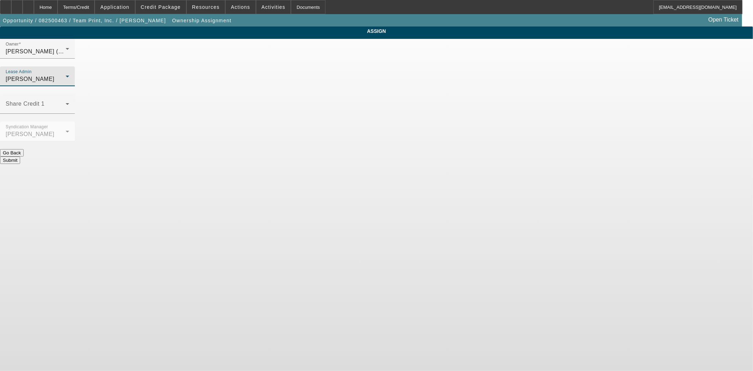
click at [20, 156] on button "Submit" at bounding box center [10, 159] width 20 height 7
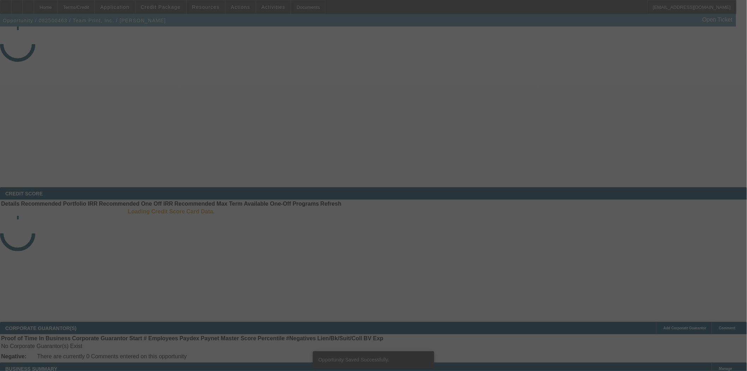
select select "3"
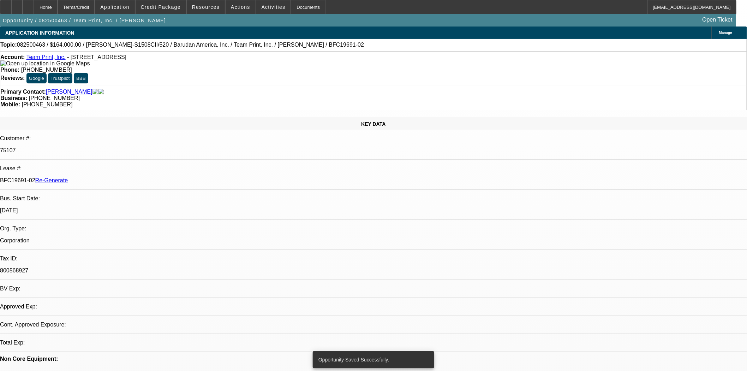
select select "0"
select select "2"
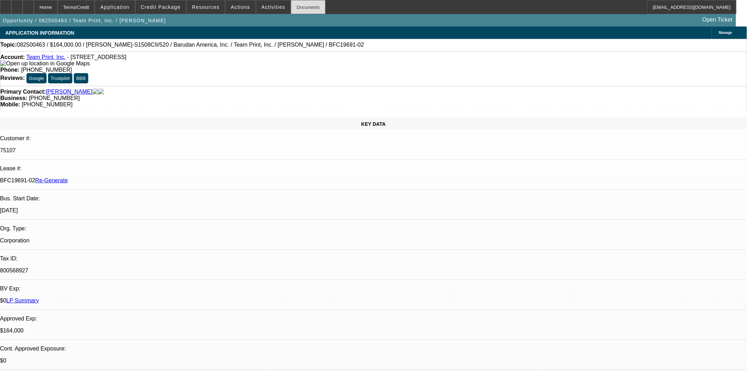
click at [291, 7] on div "Documents" at bounding box center [308, 7] width 35 height 14
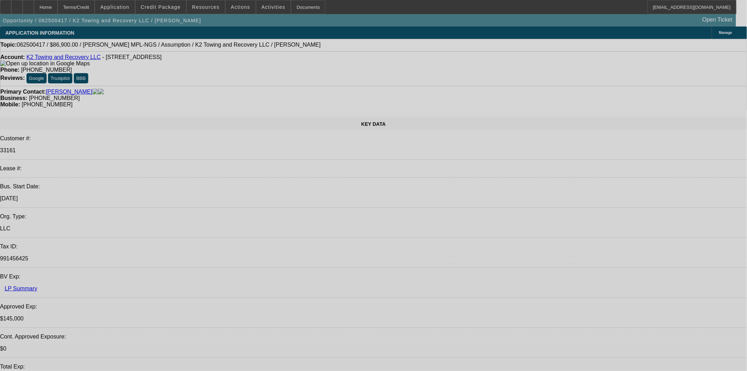
select select "0"
select select "4"
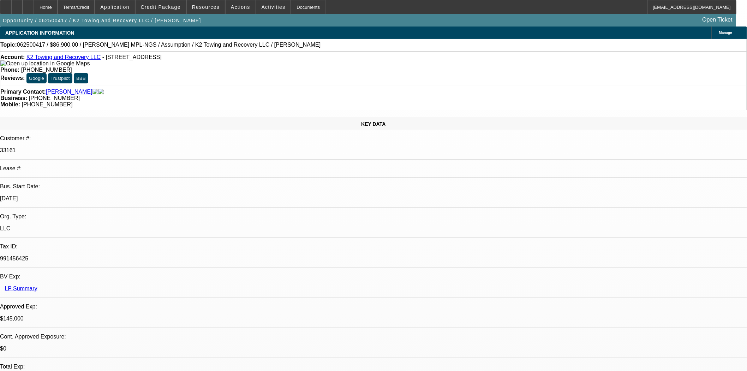
select select "2"
select select "0"
select select "4"
select select "0"
select select "2"
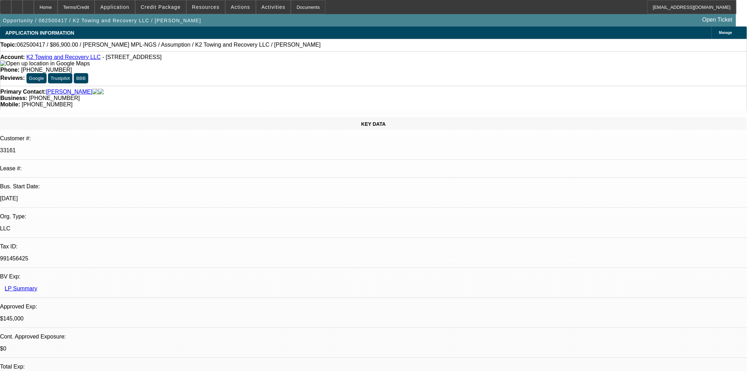
select select "2"
select select "0"
select select "6"
select select "0"
select select "3"
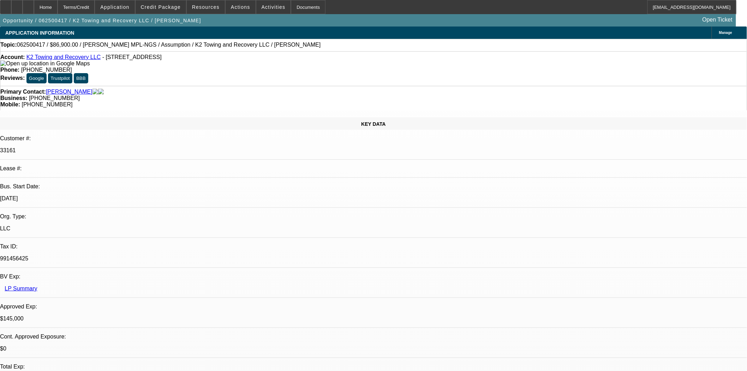
select select "2"
select select "0.1"
select select "4"
select select "0"
select select "2"
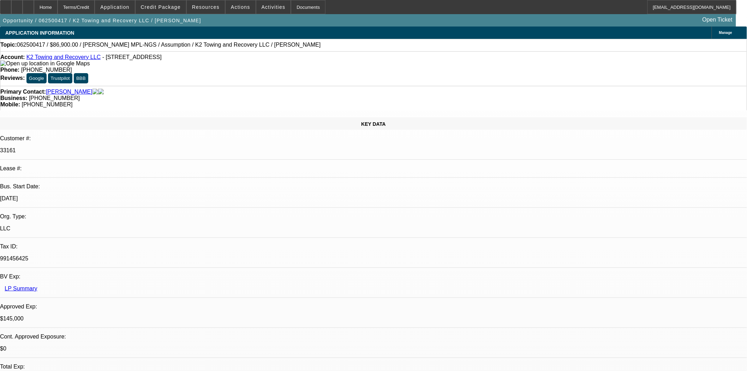
select select "2"
select select "0"
select select "6"
click at [11, 5] on div at bounding box center [5, 7] width 11 height 14
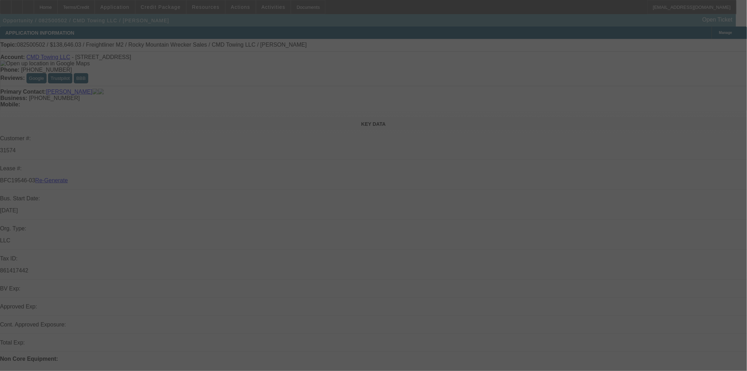
select select "3"
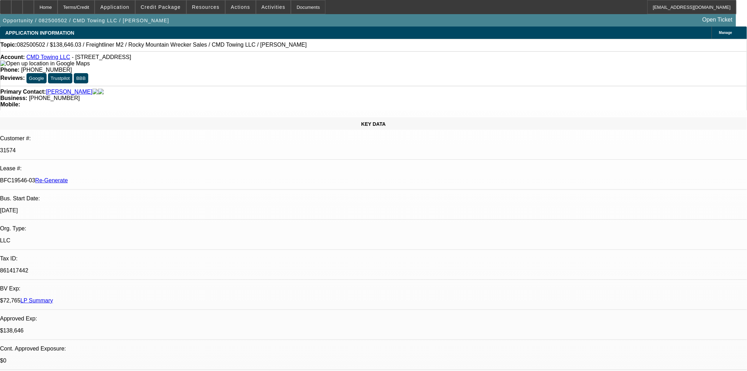
select select "0"
select select "6"
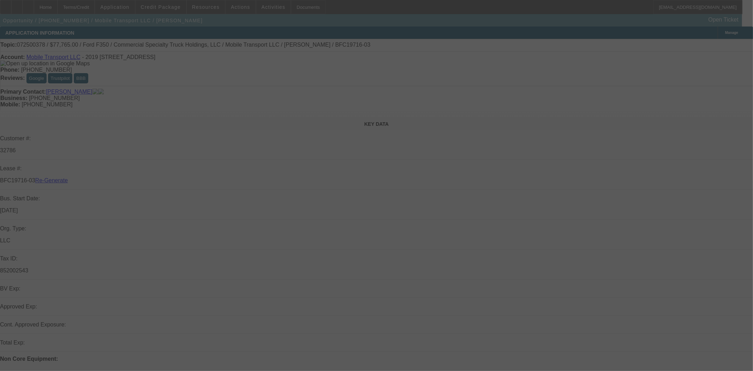
select select "3"
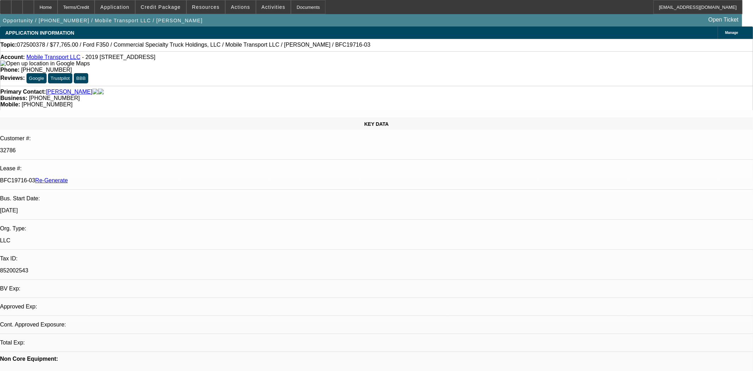
select select "0"
select select "2"
select select "0"
select select "6"
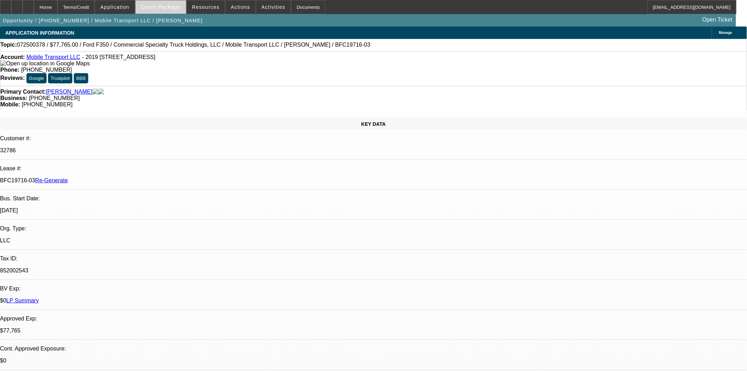
click at [175, 11] on span at bounding box center [161, 7] width 51 height 17
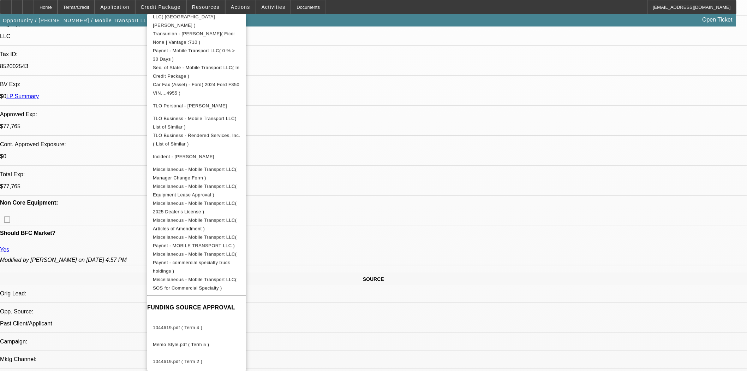
scroll to position [274, 0]
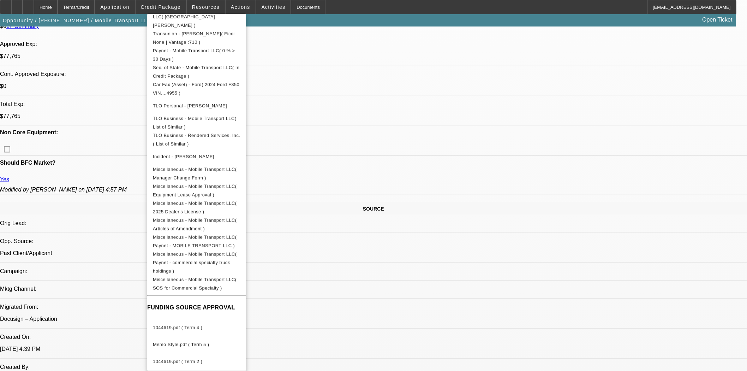
click at [200, 371] on span "Updated Vendor.pdf ( Term 7 )" at bounding box center [186, 378] width 66 height 5
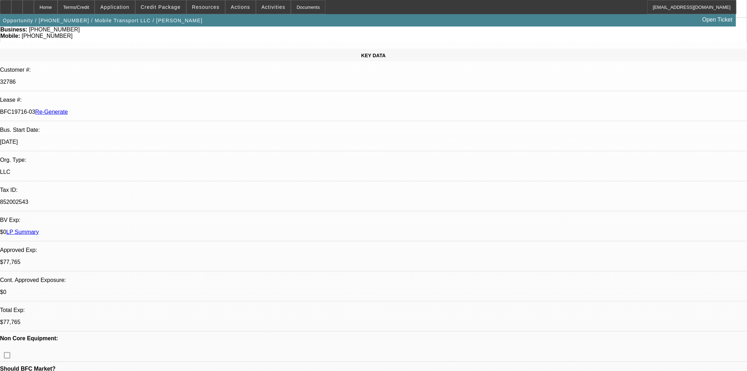
scroll to position [0, 0]
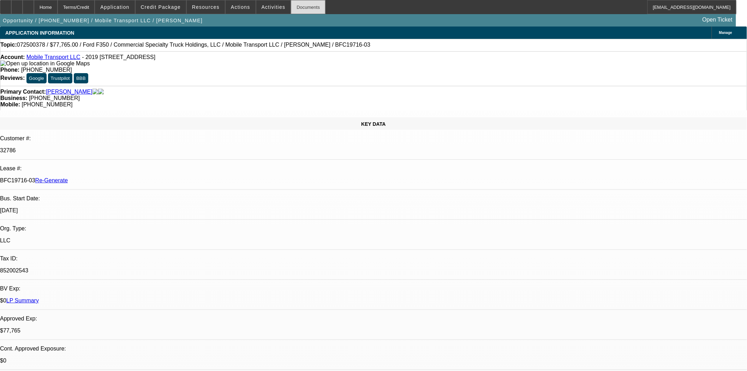
click at [291, 7] on div "Documents" at bounding box center [308, 7] width 35 height 14
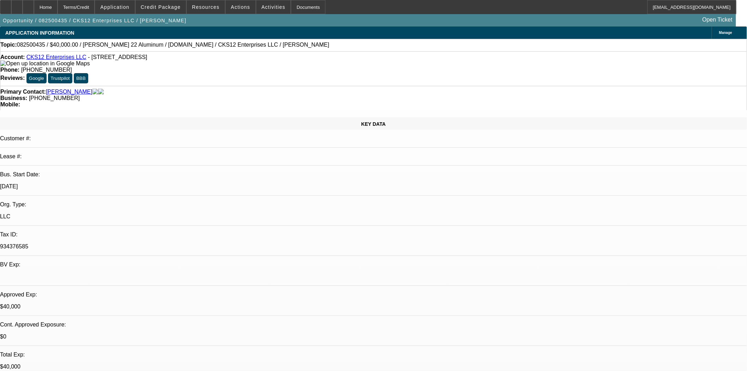
select select "0"
select select "2"
select select "0.1"
select select "4"
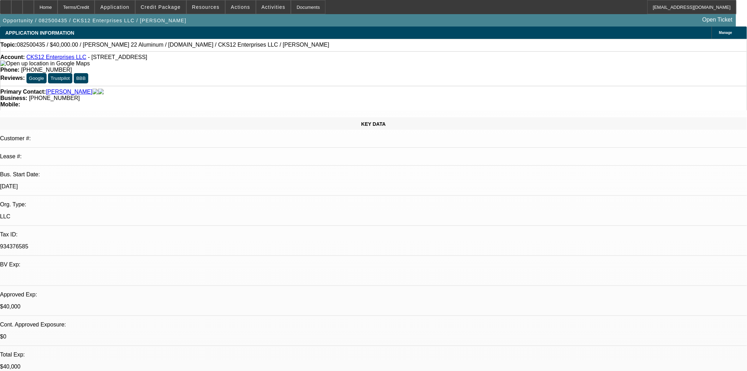
select select "0"
select select "2"
select select "3"
select select "0.1"
select select "4"
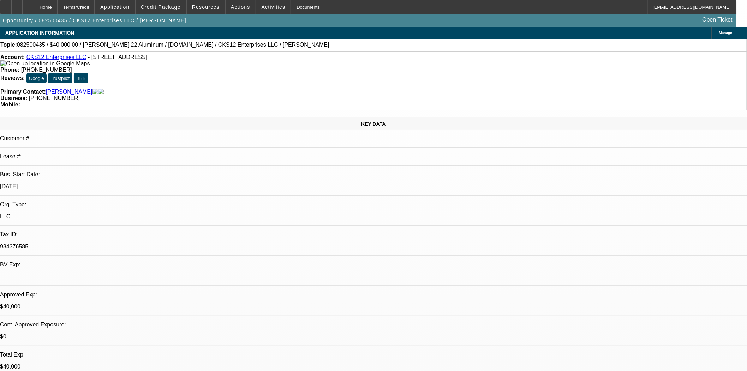
select select "0"
select select "2"
select select "3"
select select "0.1"
select select "4"
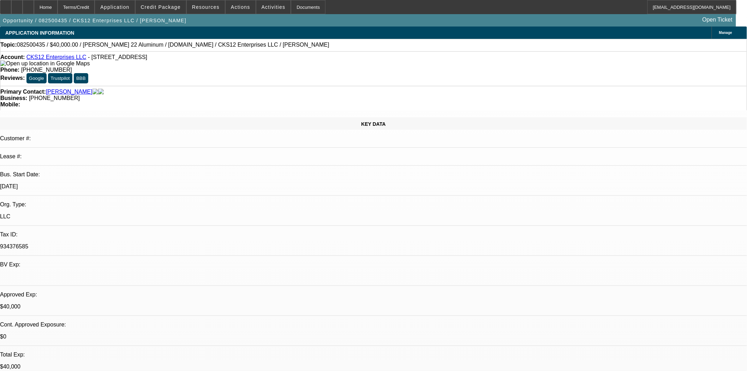
select select "0"
select select "6"
click at [6, 5] on icon at bounding box center [6, 5] width 0 height 0
